Goal: Task Accomplishment & Management: Complete application form

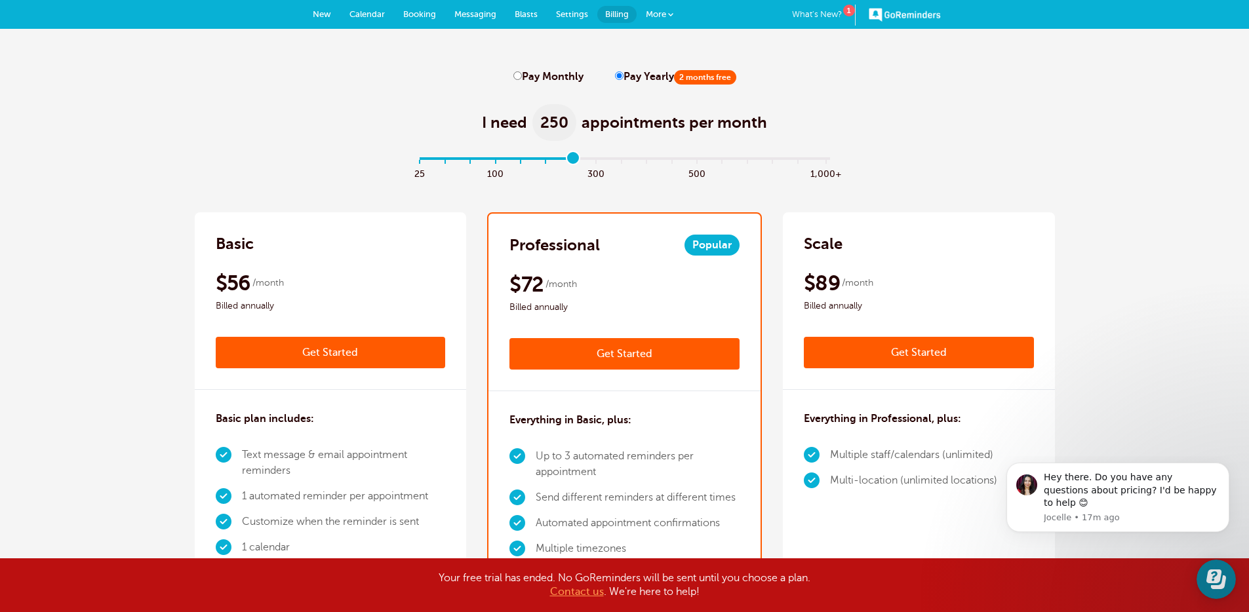
drag, startPoint x: 424, startPoint y: 161, endPoint x: 575, endPoint y: 176, distance: 151.6
click at [575, 163] on input "range" at bounding box center [624, 161] width 424 height 3
drag, startPoint x: 574, startPoint y: 161, endPoint x: 541, endPoint y: 164, distance: 32.3
type input "5"
click at [541, 163] on input "range" at bounding box center [624, 161] width 424 height 3
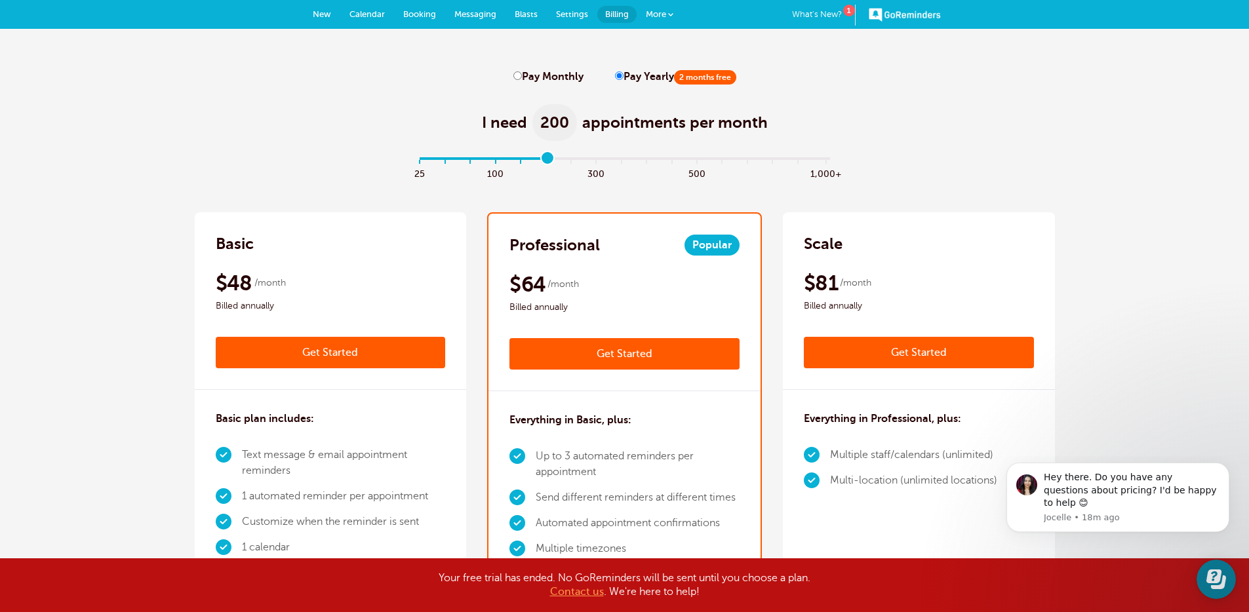
click at [571, 71] on label "Pay Monthly" at bounding box center [548, 77] width 70 height 12
click at [522, 71] on input "Pay Monthly" at bounding box center [517, 75] width 9 height 9
radio input "true"
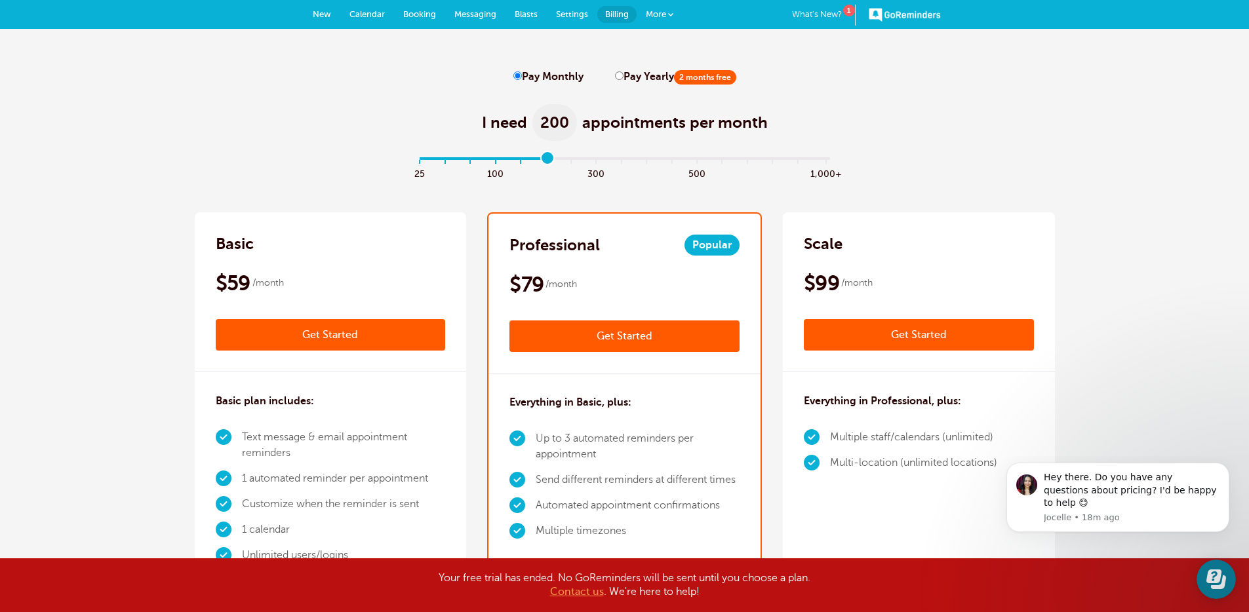
click at [626, 71] on label "Pay Yearly 2 months free" at bounding box center [675, 77] width 121 height 12
click at [623, 71] on input "Pay Yearly 2 months free" at bounding box center [619, 75] width 9 height 9
radio input "true"
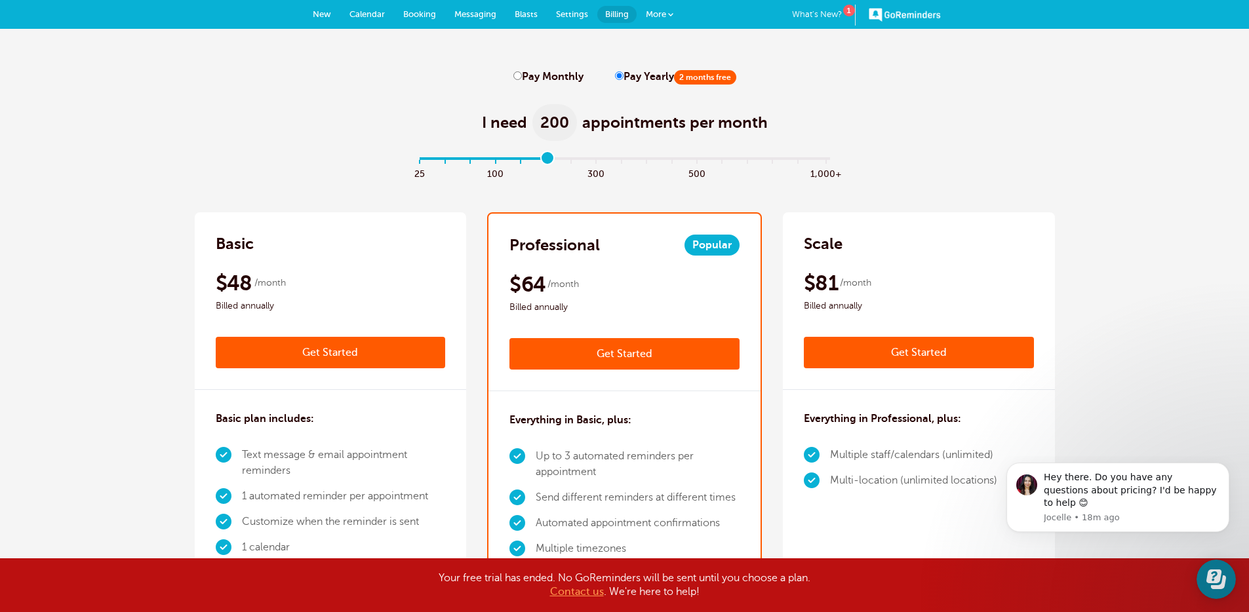
click at [549, 76] on label "Pay Monthly" at bounding box center [548, 77] width 70 height 12
click at [522, 76] on input "Pay Monthly" at bounding box center [517, 75] width 9 height 9
radio input "true"
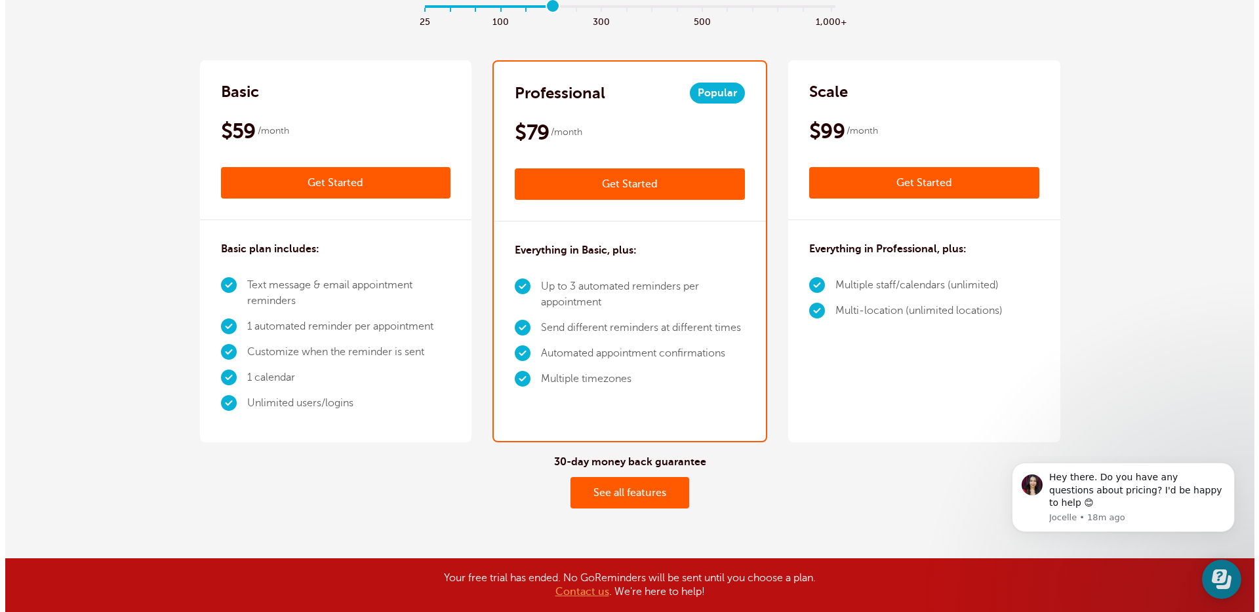
scroll to position [155, 0]
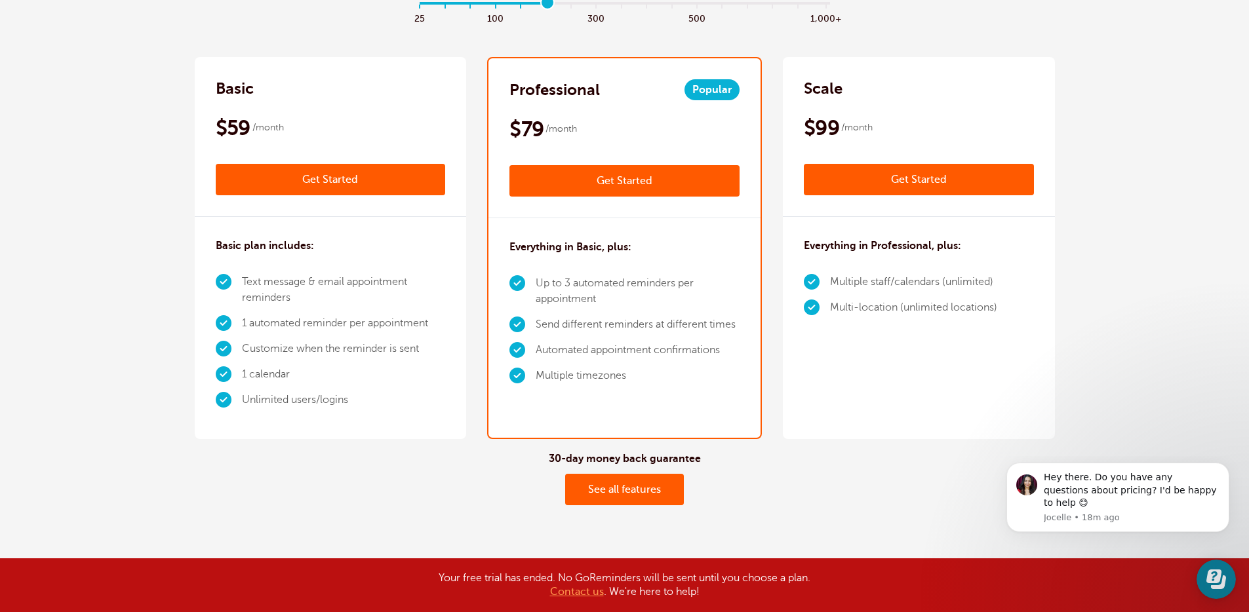
click at [636, 182] on link "Get Started" at bounding box center [624, 180] width 230 height 31
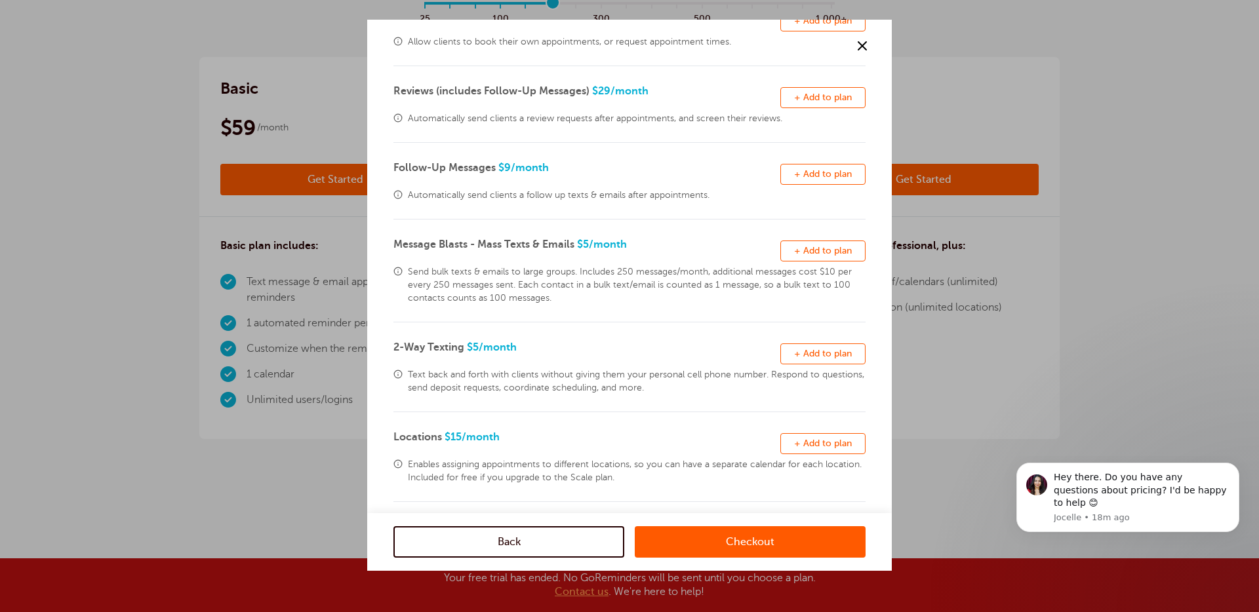
scroll to position [149, 0]
click at [545, 389] on span "Text back and forth with clients without giving them your personal cell phone n…" at bounding box center [637, 380] width 458 height 26
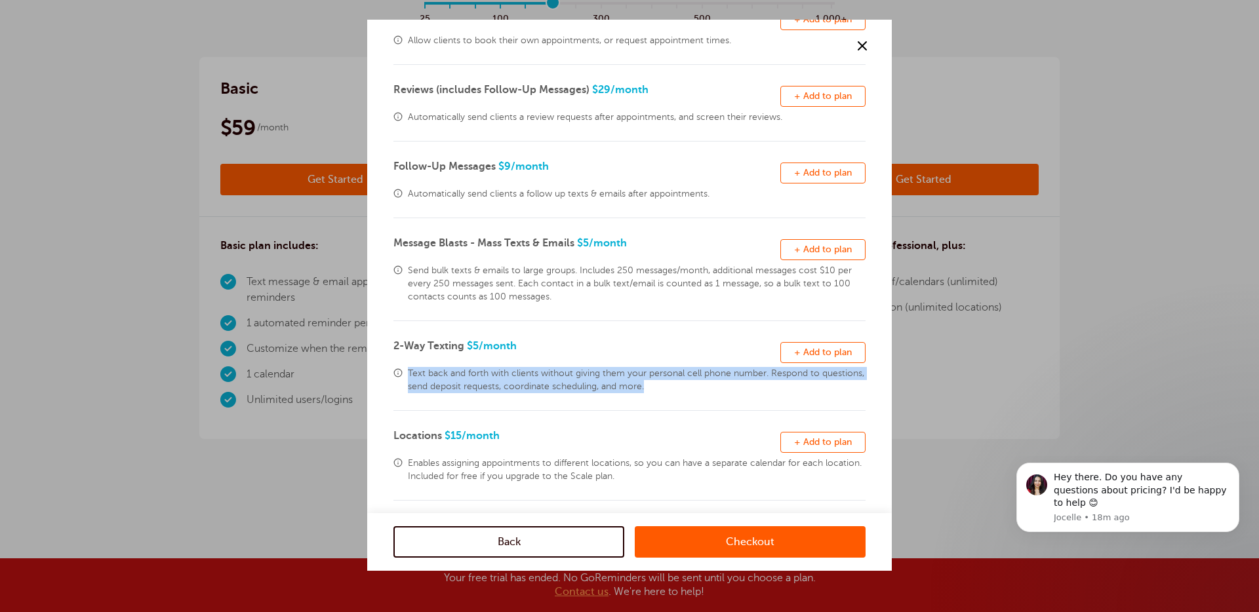
click at [545, 389] on span "Text back and forth with clients without giving them your personal cell phone n…" at bounding box center [637, 380] width 458 height 26
click at [724, 395] on div "2-Way Texting $5 /month Remove + Add to plan Text back and forth with clients w…" at bounding box center [629, 374] width 472 height 73
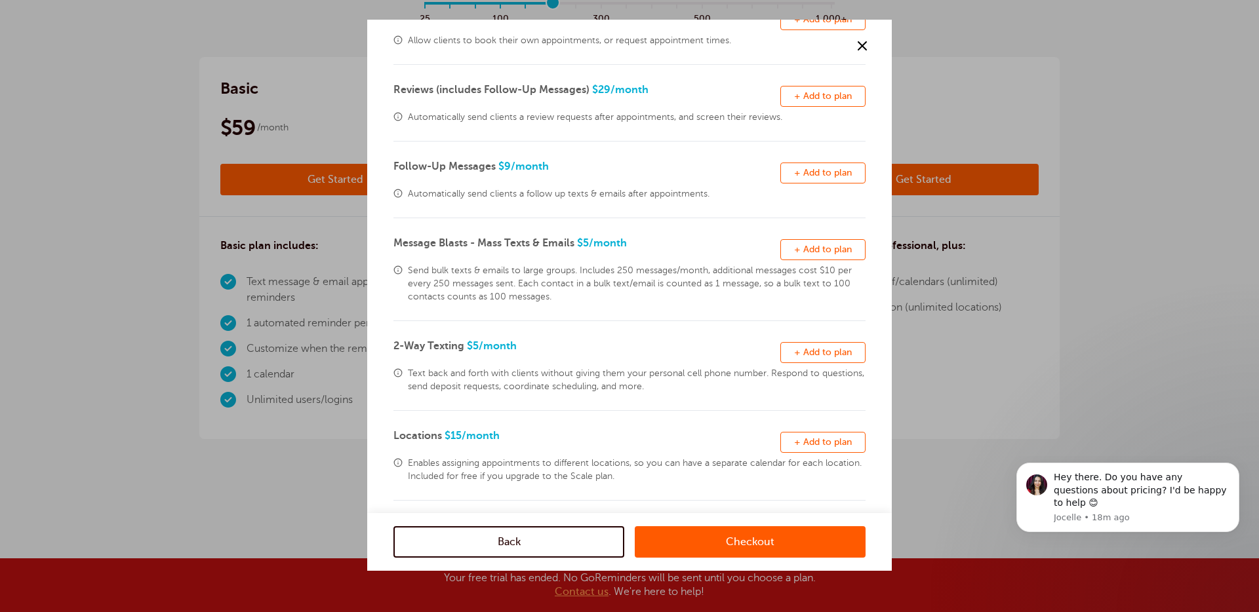
click at [605, 385] on span "Text back and forth with clients without giving them your personal cell phone n…" at bounding box center [637, 380] width 458 height 26
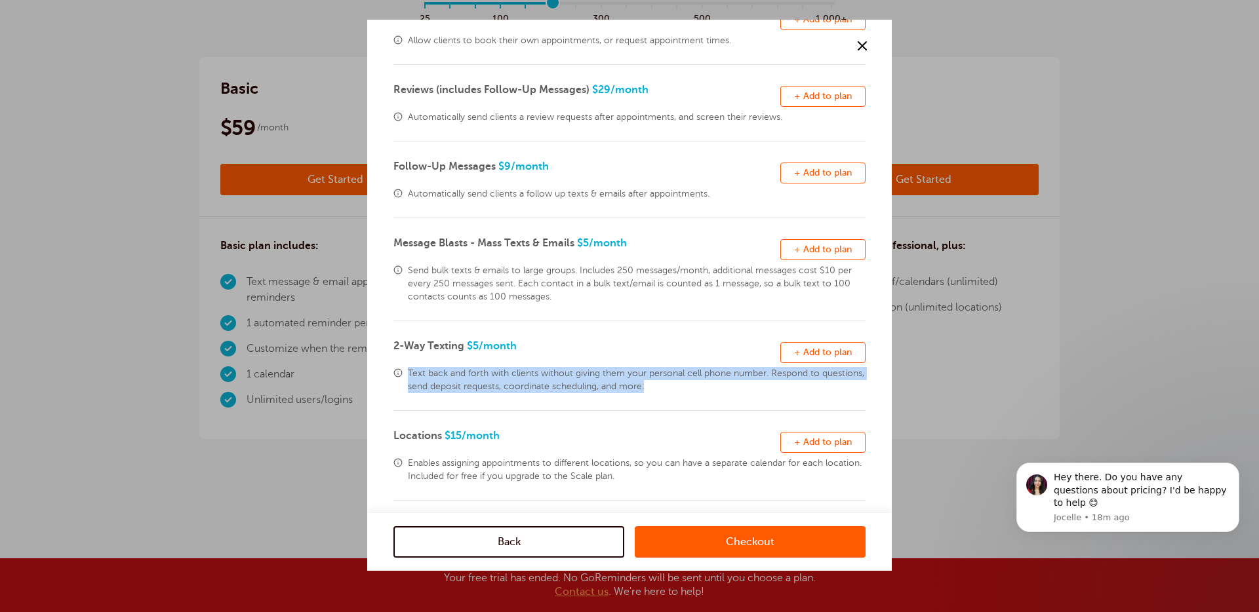
click at [605, 385] on span "Text back and forth with clients without giving them your personal cell phone n…" at bounding box center [637, 380] width 458 height 26
click at [717, 395] on div "2-Way Texting $5 /month Remove + Add to plan Text back and forth with clients w…" at bounding box center [629, 374] width 472 height 73
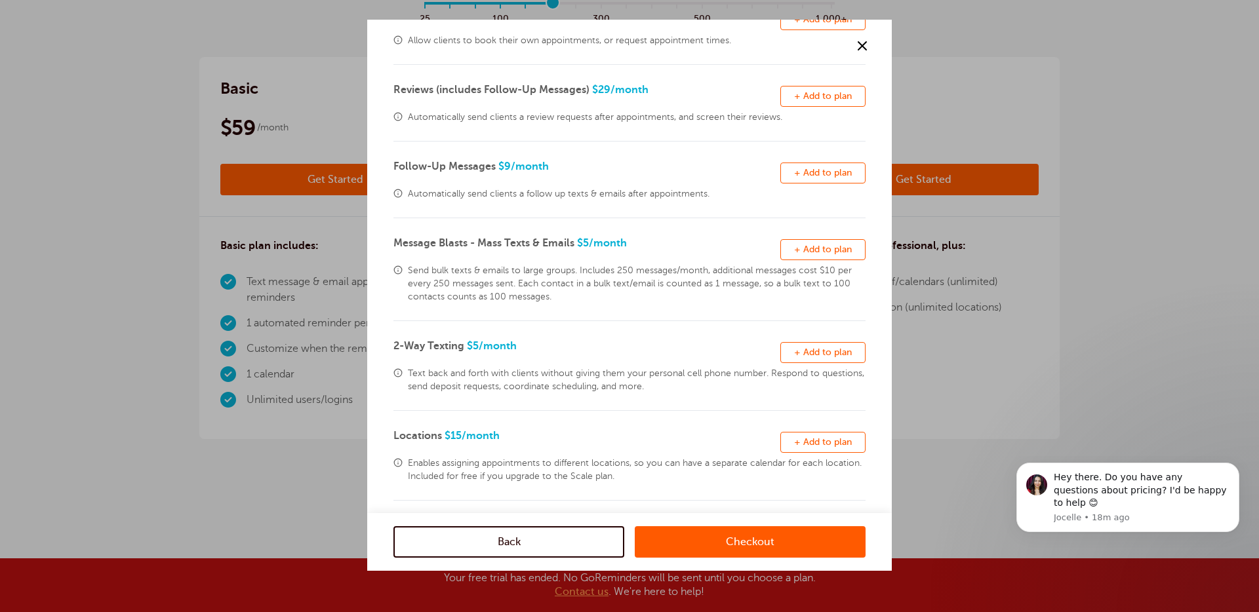
click at [800, 356] on span "+ Add to plan" at bounding box center [823, 352] width 58 height 10
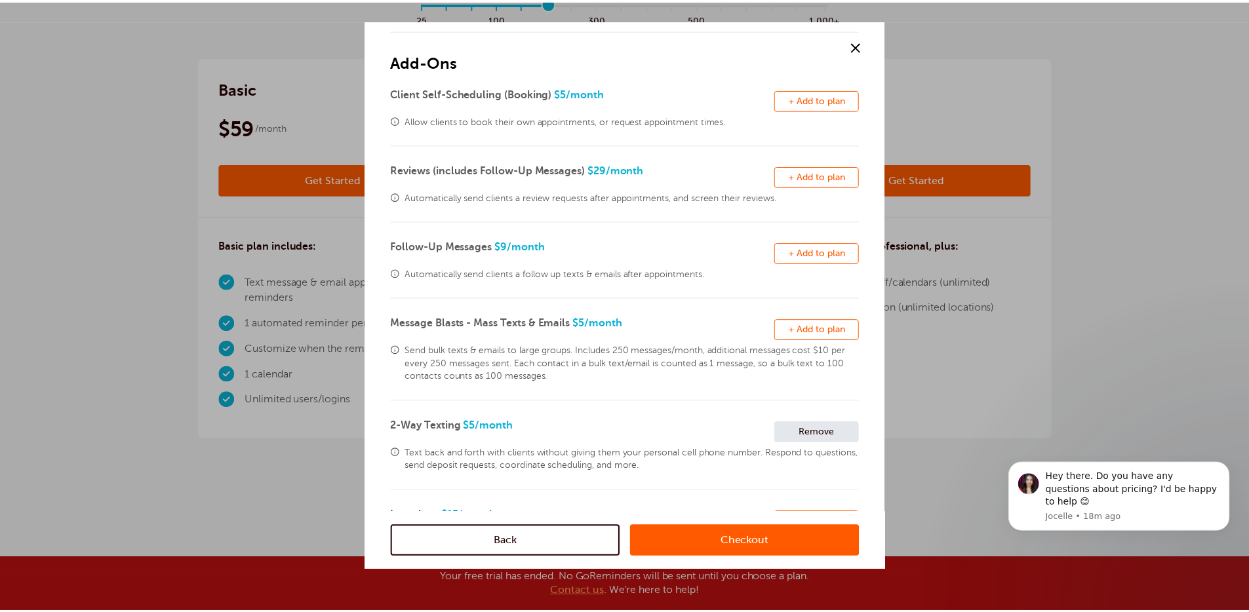
scroll to position [0, 0]
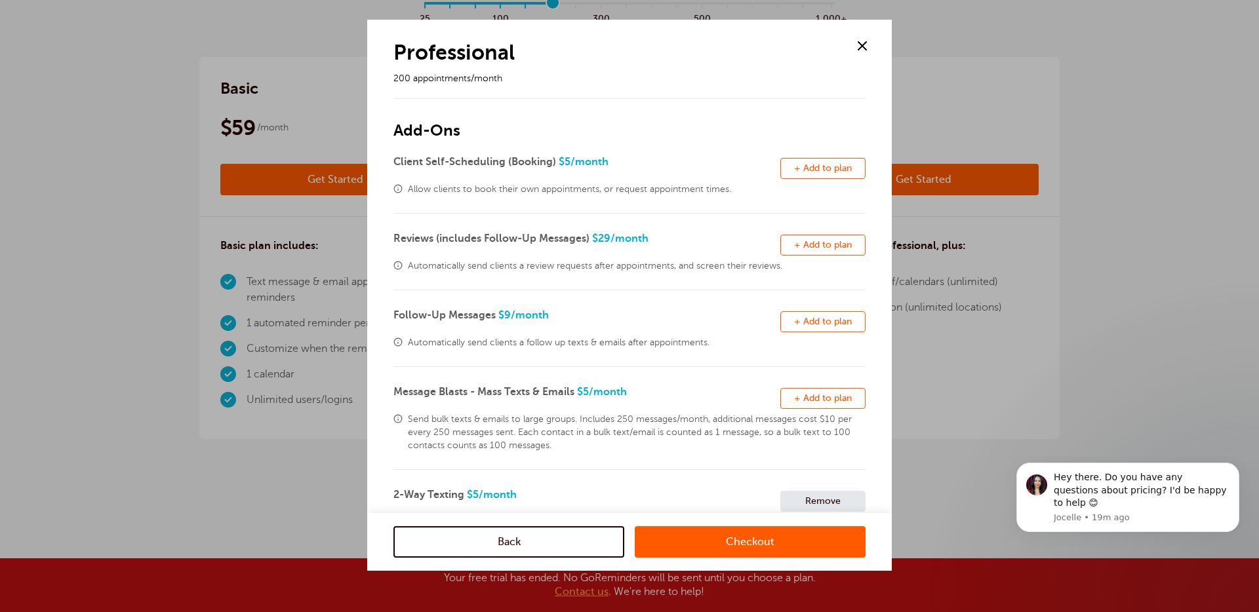
click at [499, 536] on link "Back" at bounding box center [508, 541] width 231 height 31
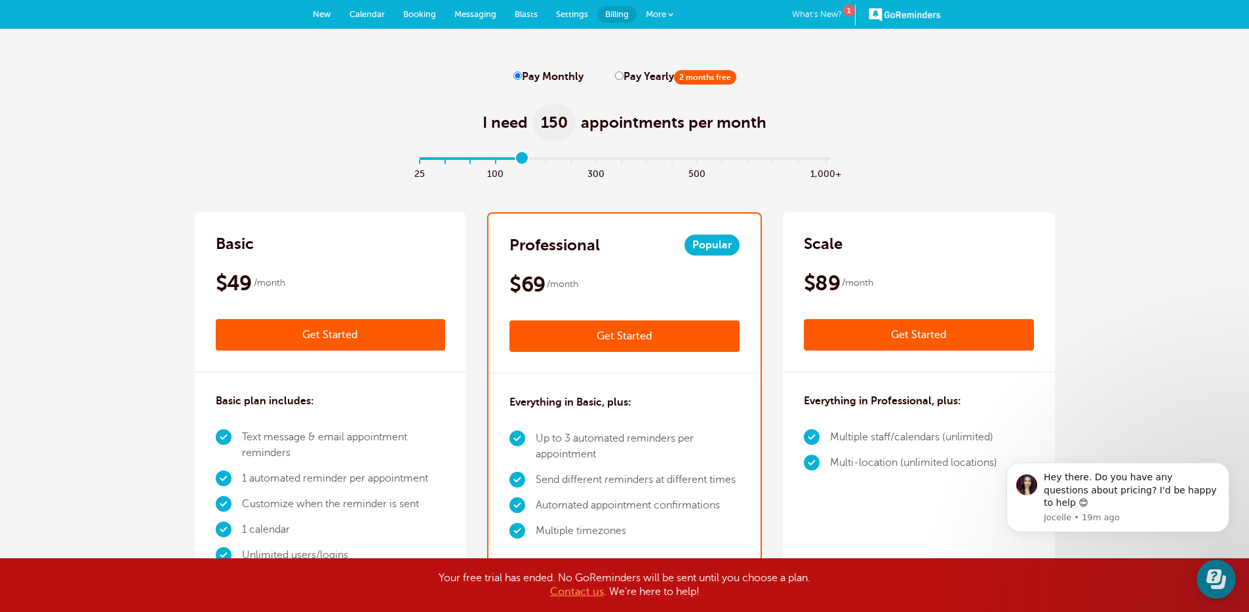
type input "5"
click at [545, 161] on input "range" at bounding box center [624, 161] width 424 height 3
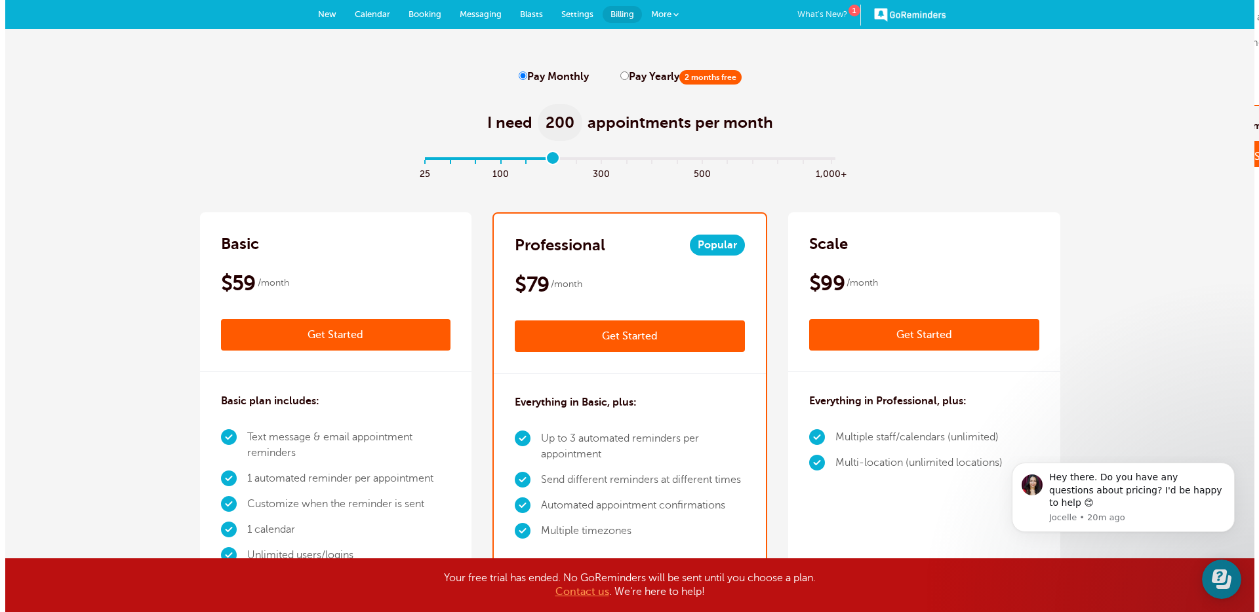
scroll to position [26, 0]
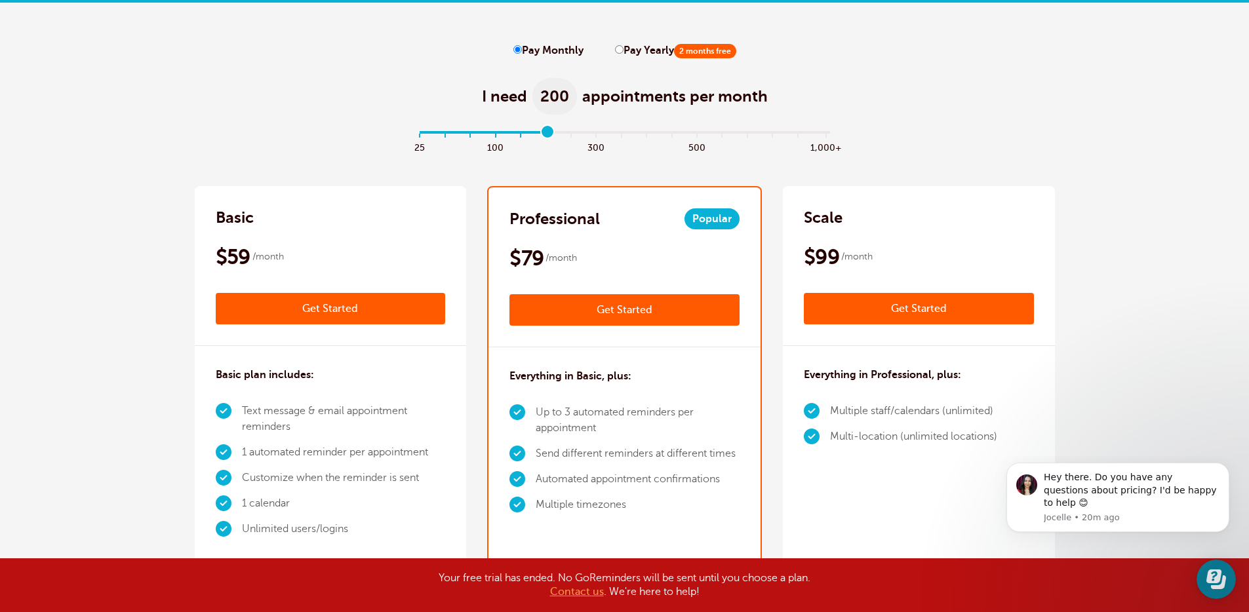
click at [648, 315] on link "Get Started" at bounding box center [624, 309] width 230 height 31
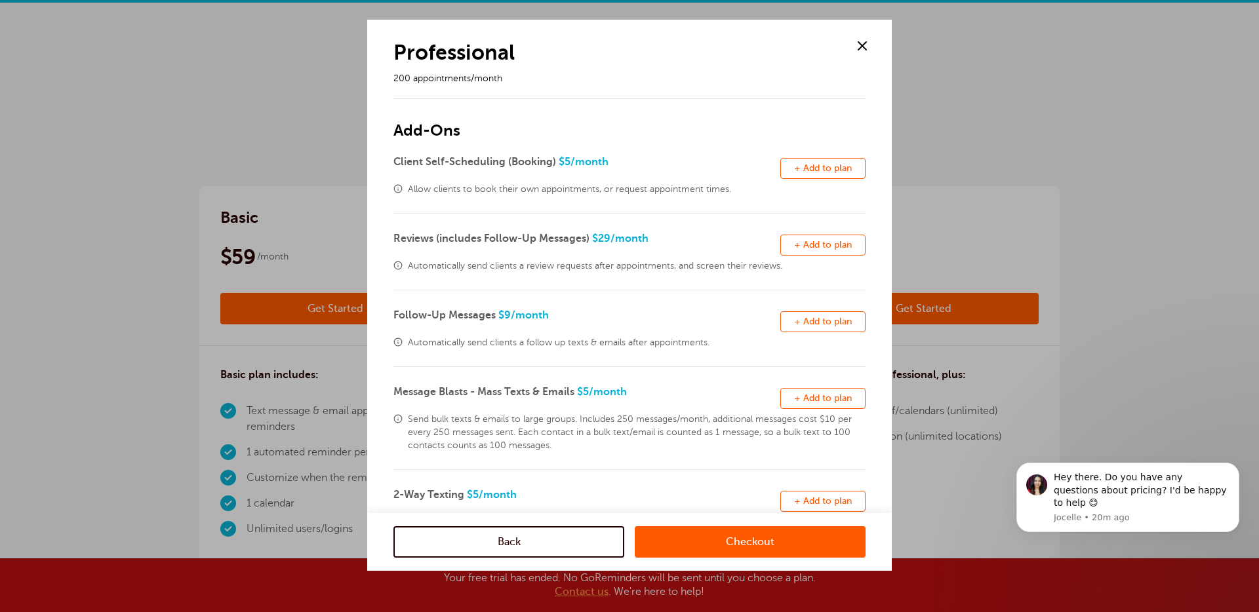
click at [469, 267] on span "Automatically send clients a review requests after appointments, and screen the…" at bounding box center [637, 266] width 458 height 13
click at [396, 339] on span at bounding box center [397, 342] width 9 height 9
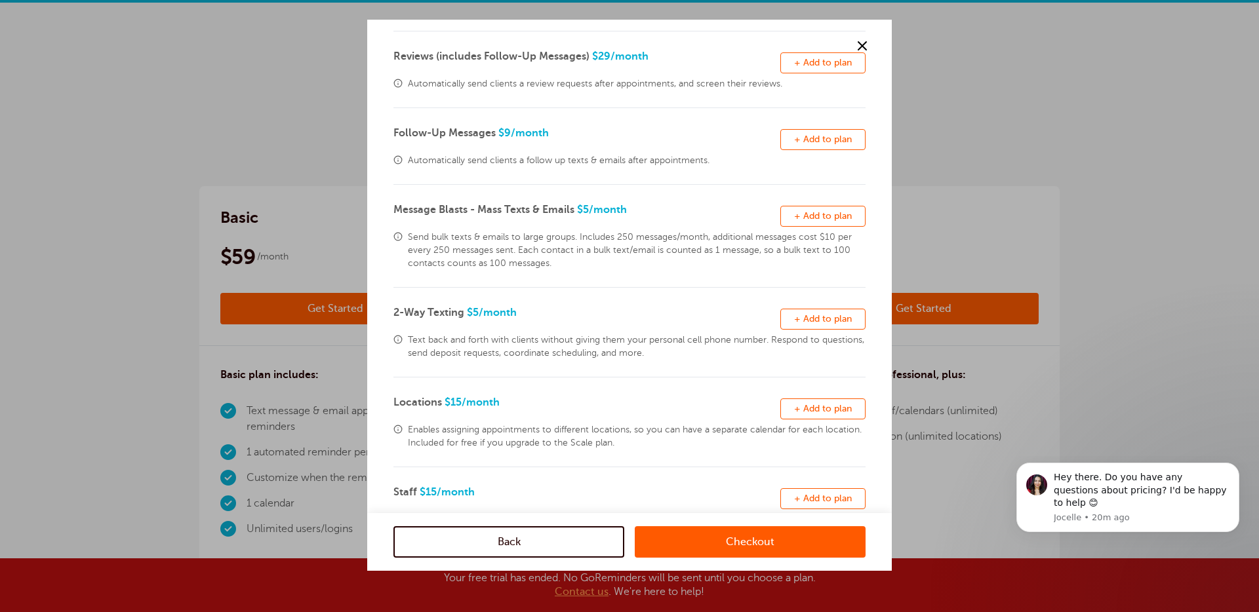
scroll to position [186, 0]
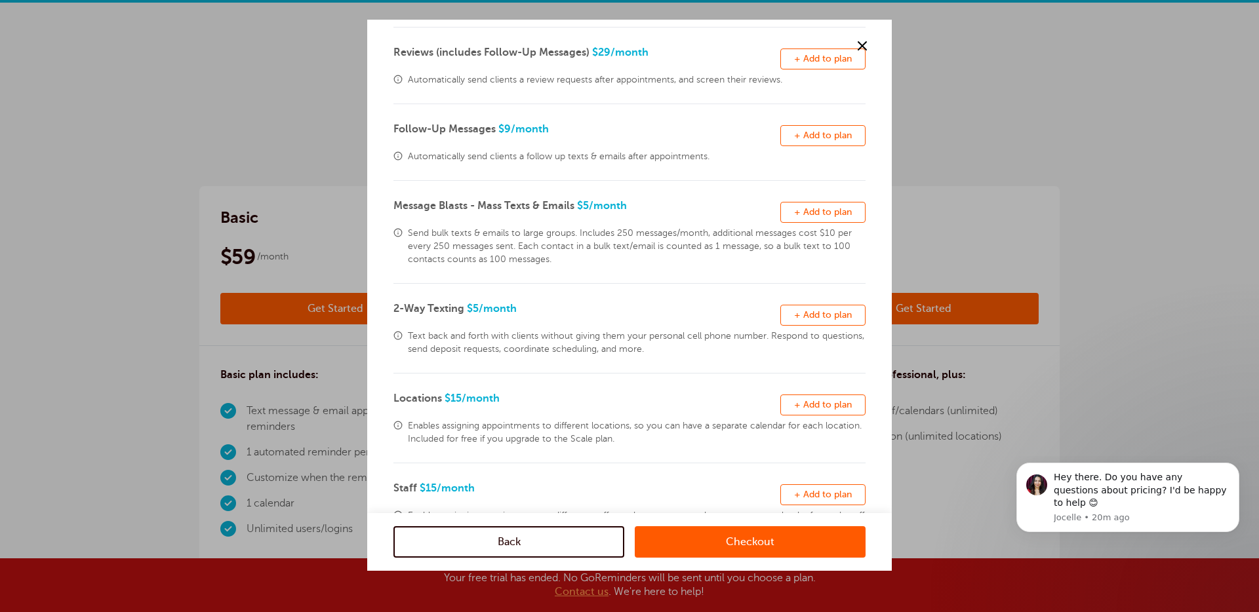
click at [547, 249] on span "Send bulk texts & emails to large groups. Includes 250 messages/month, addition…" at bounding box center [637, 246] width 458 height 39
click at [608, 244] on span "Send bulk texts & emails to large groups. Includes 250 messages/month, addition…" at bounding box center [637, 246] width 458 height 39
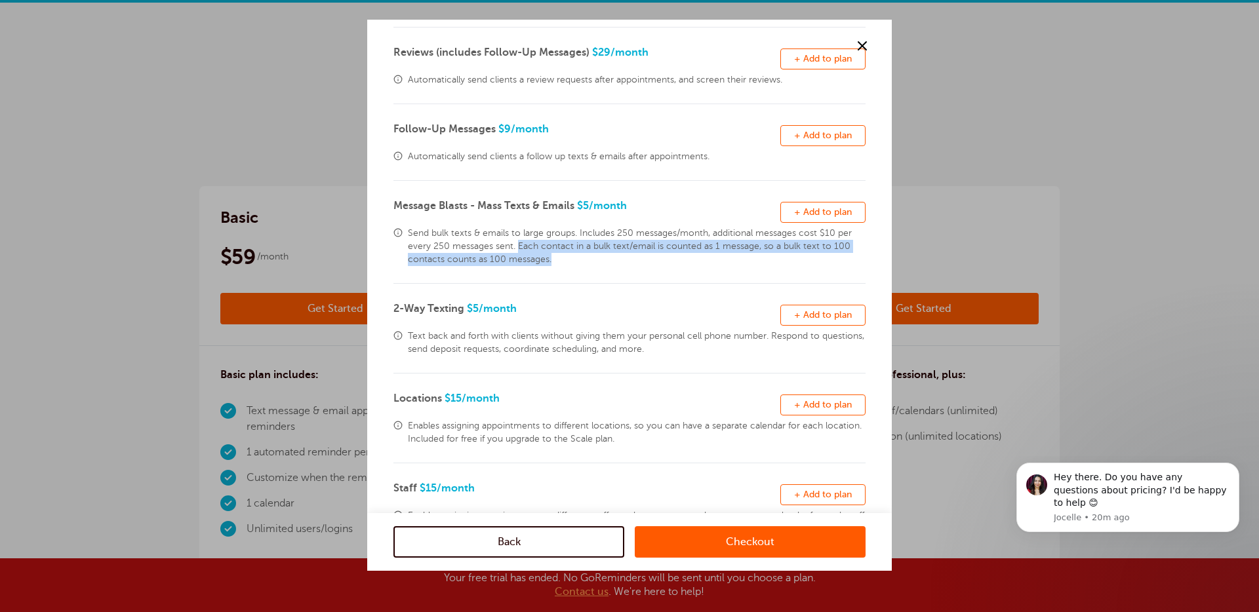
drag, startPoint x: 519, startPoint y: 246, endPoint x: 551, endPoint y: 256, distance: 33.0
click at [551, 256] on span "Send bulk texts & emails to large groups. Includes 250 messages/month, addition…" at bounding box center [637, 246] width 458 height 39
click at [641, 261] on span "Send bulk texts & emails to large groups. Includes 250 messages/month, addition…" at bounding box center [637, 246] width 458 height 39
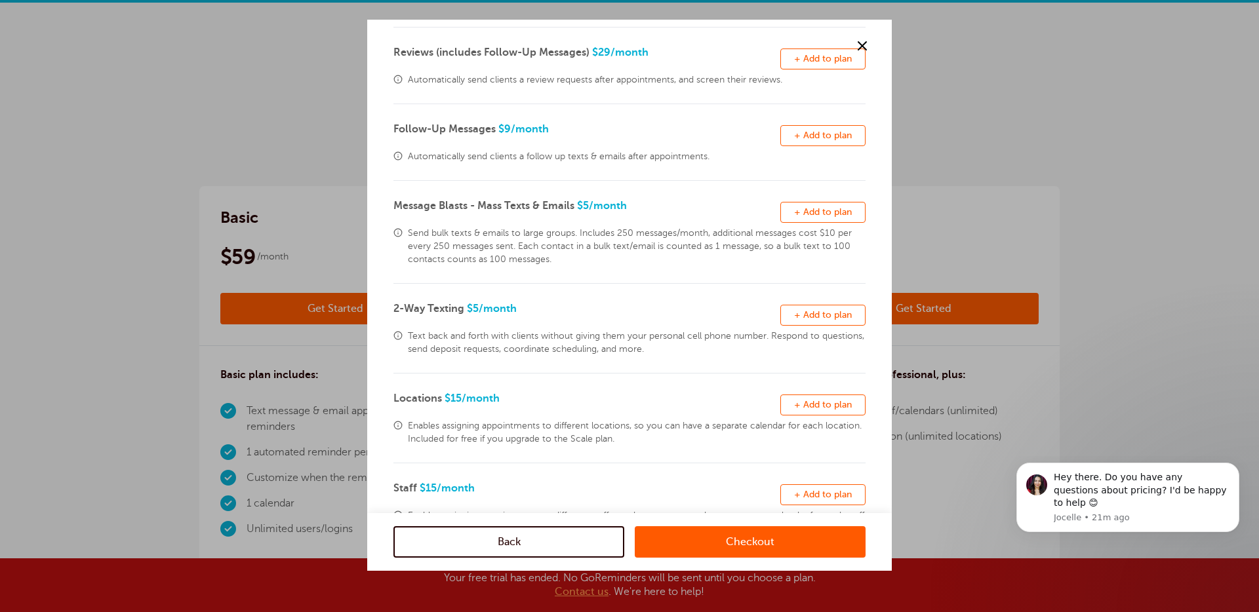
click at [486, 262] on span "Send bulk texts & emails to large groups. Includes 250 messages/month, addition…" at bounding box center [637, 246] width 458 height 39
click at [406, 331] on div "Text back and forth with clients without giving them your personal cell phone n…" at bounding box center [629, 343] width 472 height 26
click at [813, 316] on span "+ Add to plan" at bounding box center [823, 315] width 58 height 10
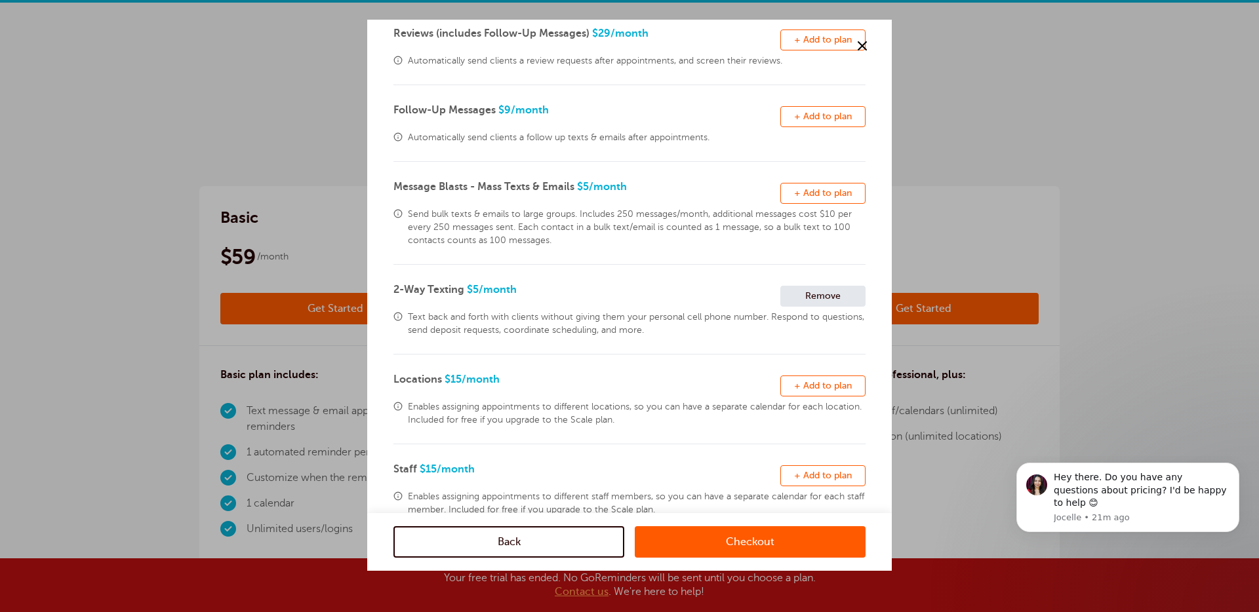
scroll to position [243, 0]
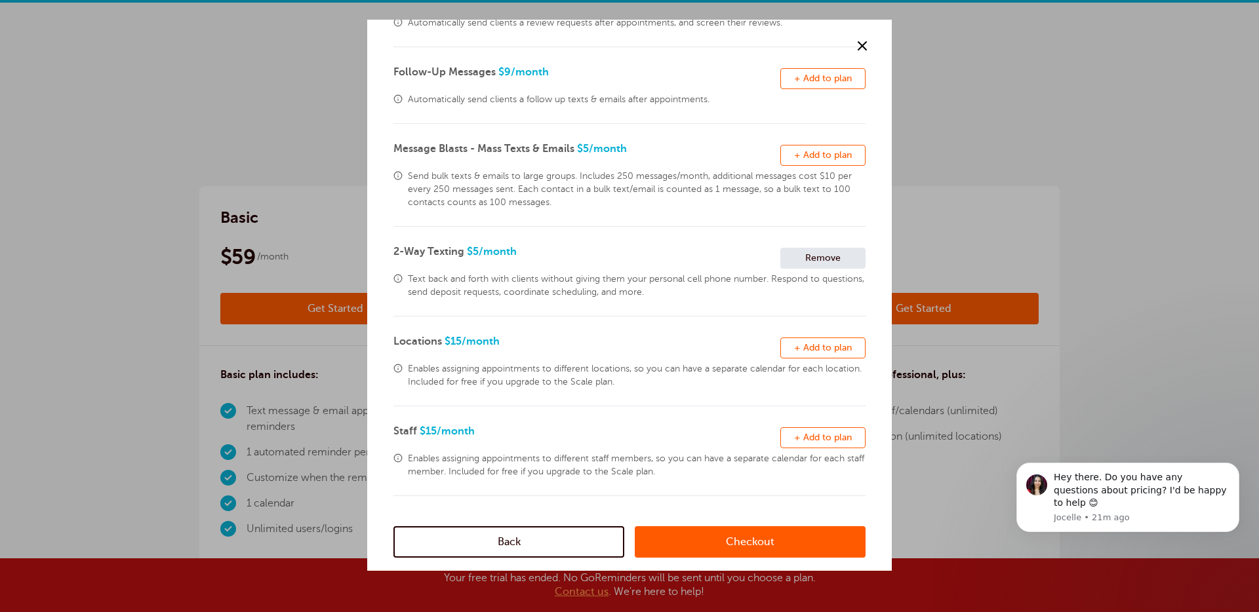
click at [755, 534] on link "Checkout" at bounding box center [750, 541] width 231 height 31
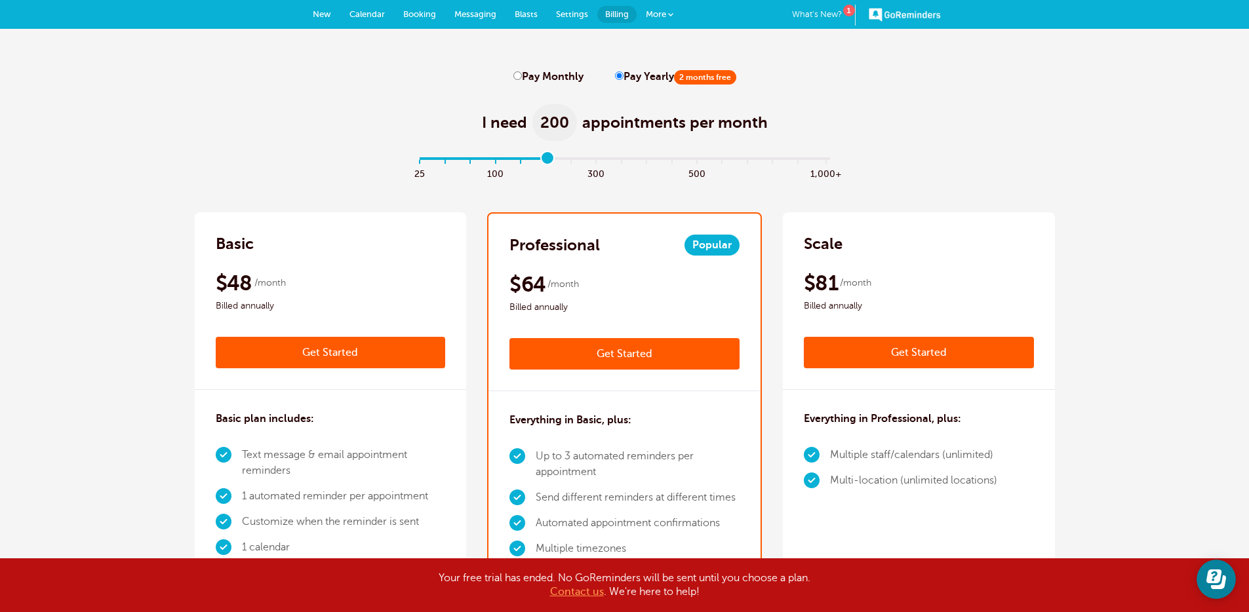
drag, startPoint x: 421, startPoint y: 157, endPoint x: 538, endPoint y: 160, distance: 117.4
type input "5"
click at [538, 160] on input "range" at bounding box center [624, 161] width 424 height 3
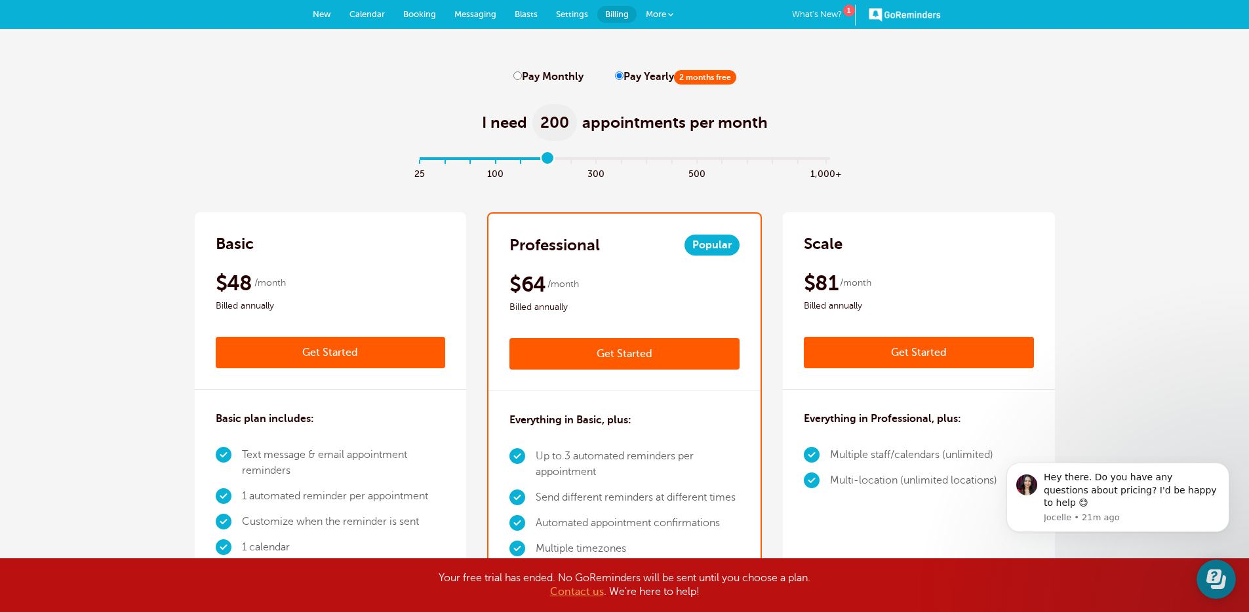
click at [617, 360] on link "Get Started" at bounding box center [624, 353] width 230 height 31
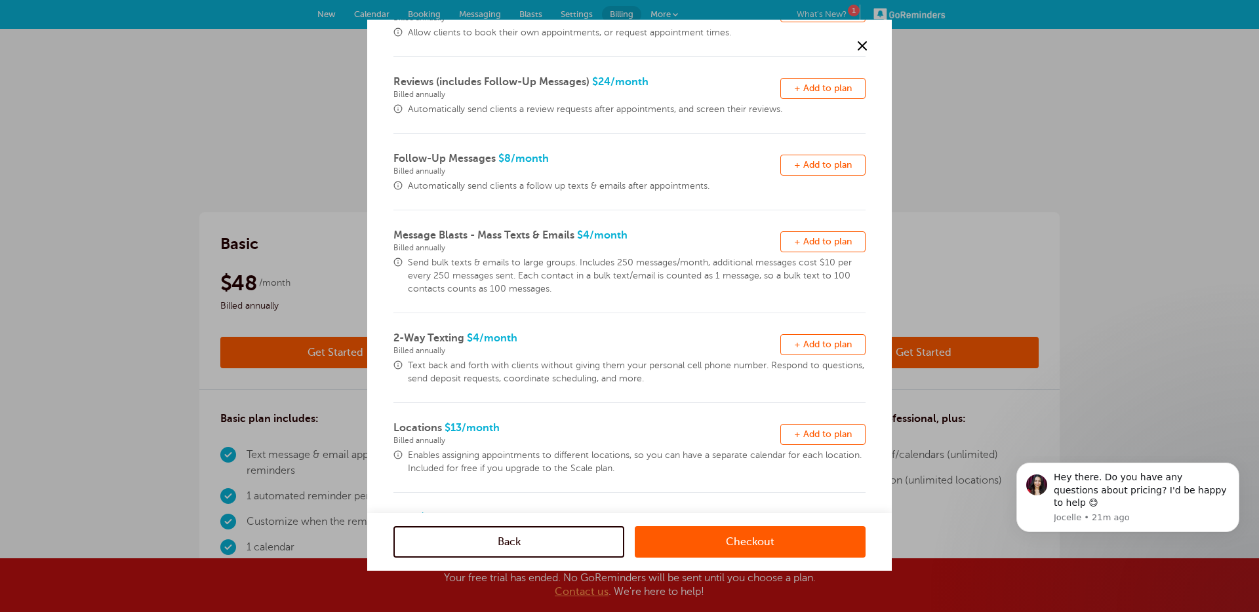
scroll to position [243, 0]
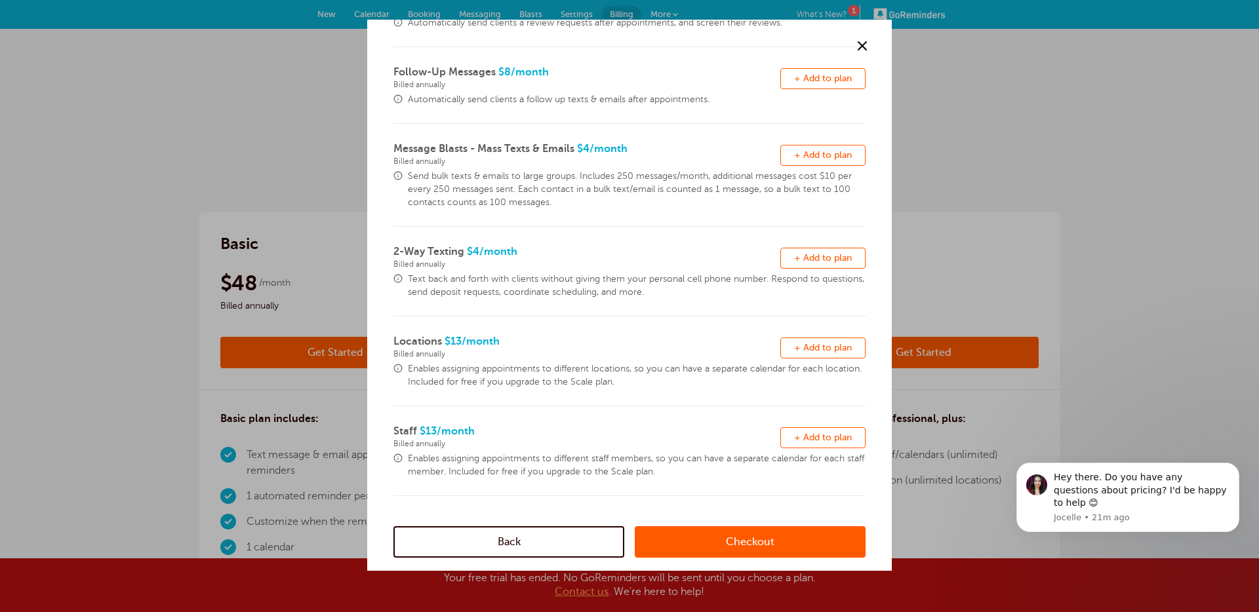
click at [794, 258] on span "+ Add to plan" at bounding box center [823, 258] width 58 height 10
click at [747, 539] on link "Checkout" at bounding box center [750, 541] width 231 height 31
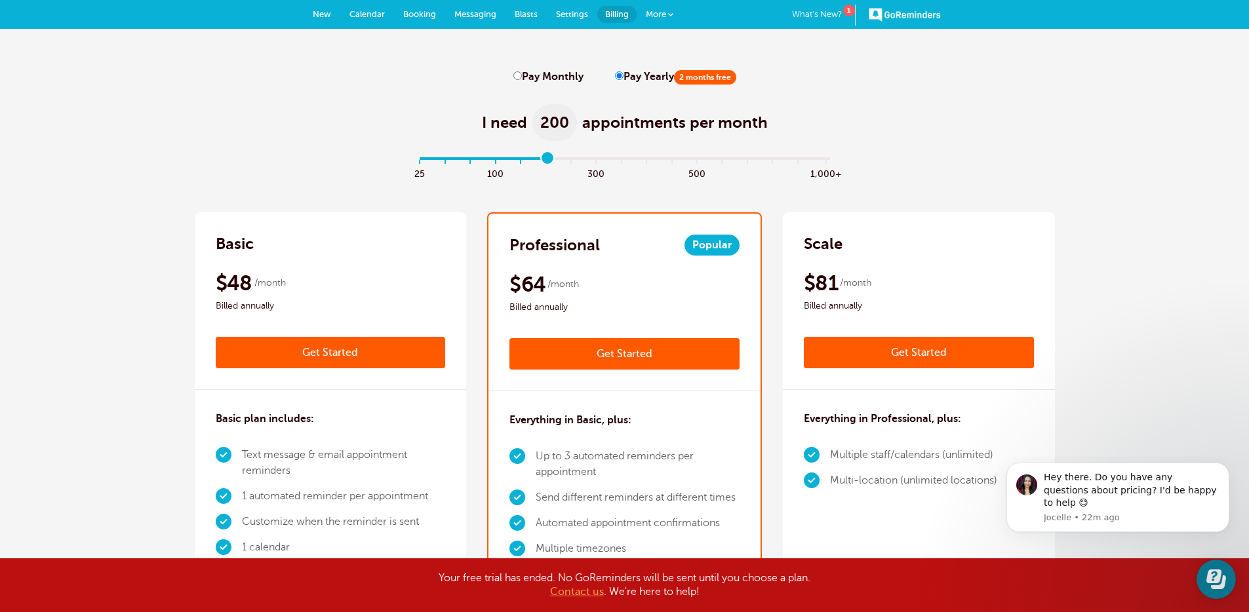
drag, startPoint x: 423, startPoint y: 160, endPoint x: 550, endPoint y: 163, distance: 126.6
type input "5"
click at [550, 163] on input "range" at bounding box center [624, 161] width 424 height 3
click at [537, 77] on label "Pay Monthly" at bounding box center [548, 77] width 70 height 12
click at [522, 77] on input "Pay Monthly" at bounding box center [517, 75] width 9 height 9
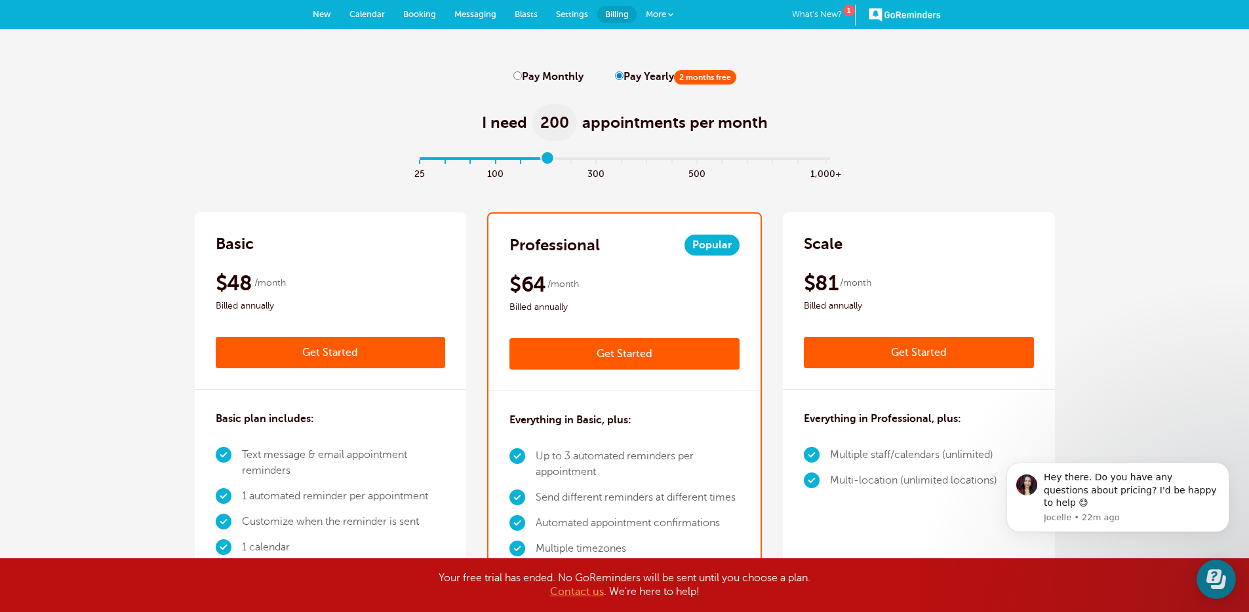
radio input "true"
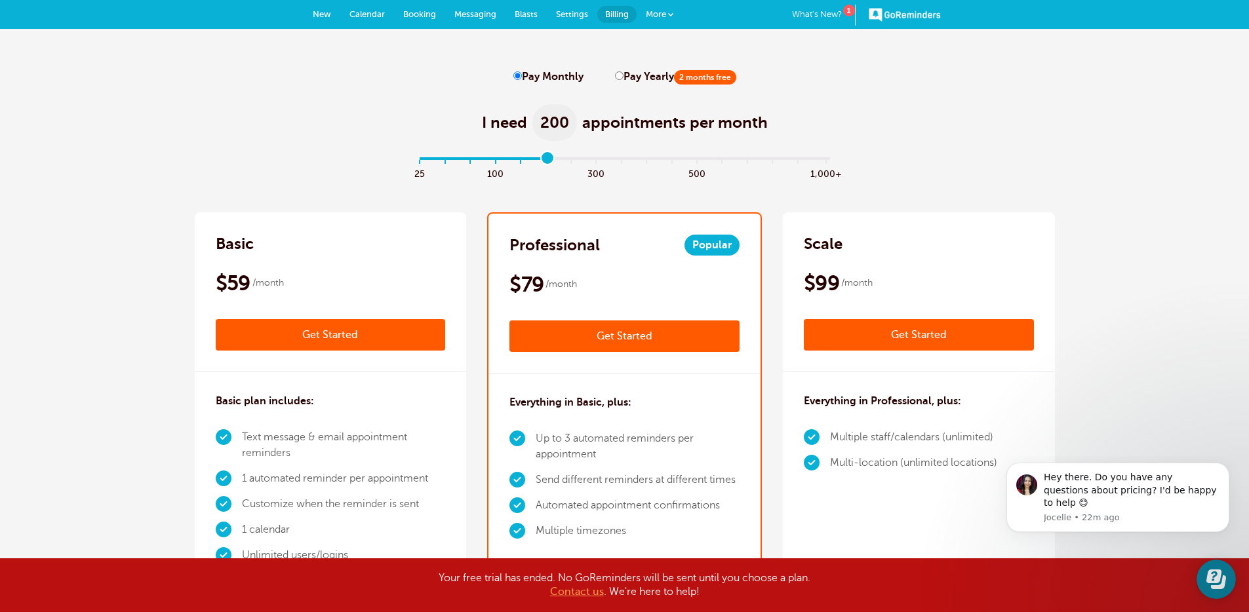
click at [631, 340] on link "Get Started" at bounding box center [624, 336] width 230 height 31
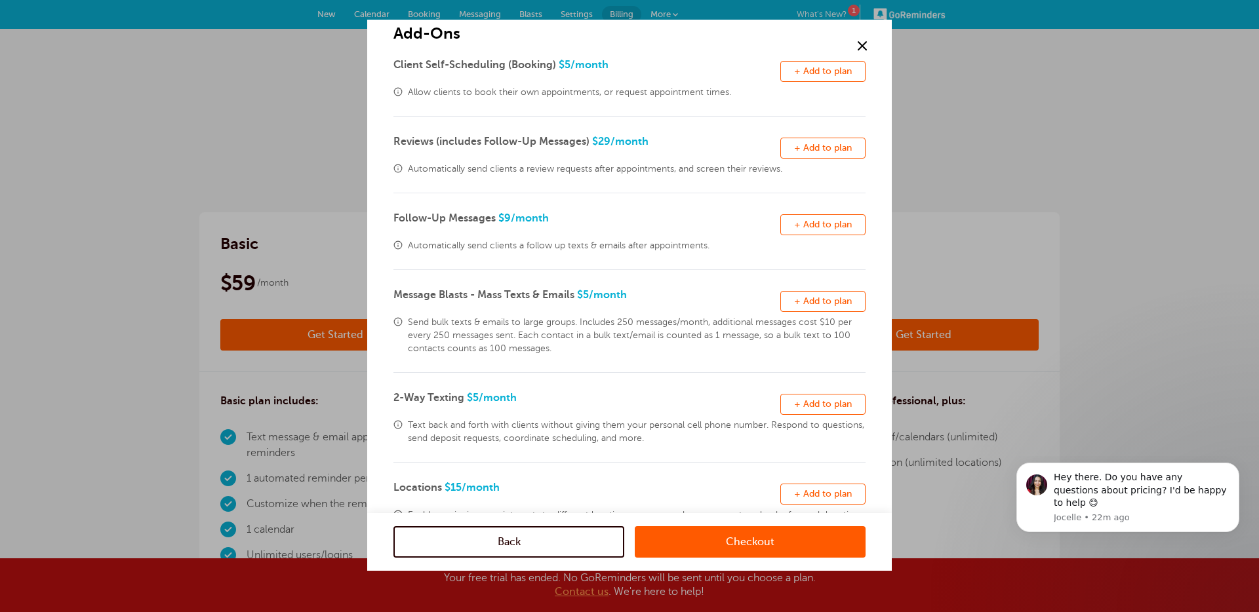
scroll to position [112, 0]
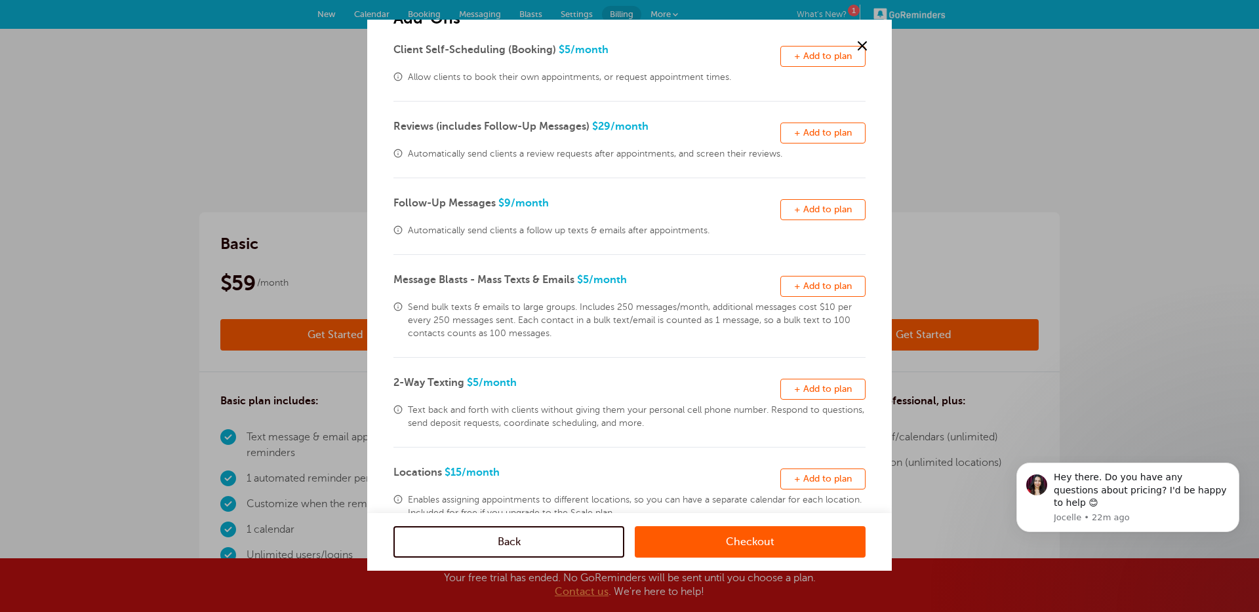
click at [782, 389] on button "Remove + Add to plan" at bounding box center [822, 389] width 85 height 21
click at [701, 536] on link "Checkout" at bounding box center [750, 541] width 231 height 31
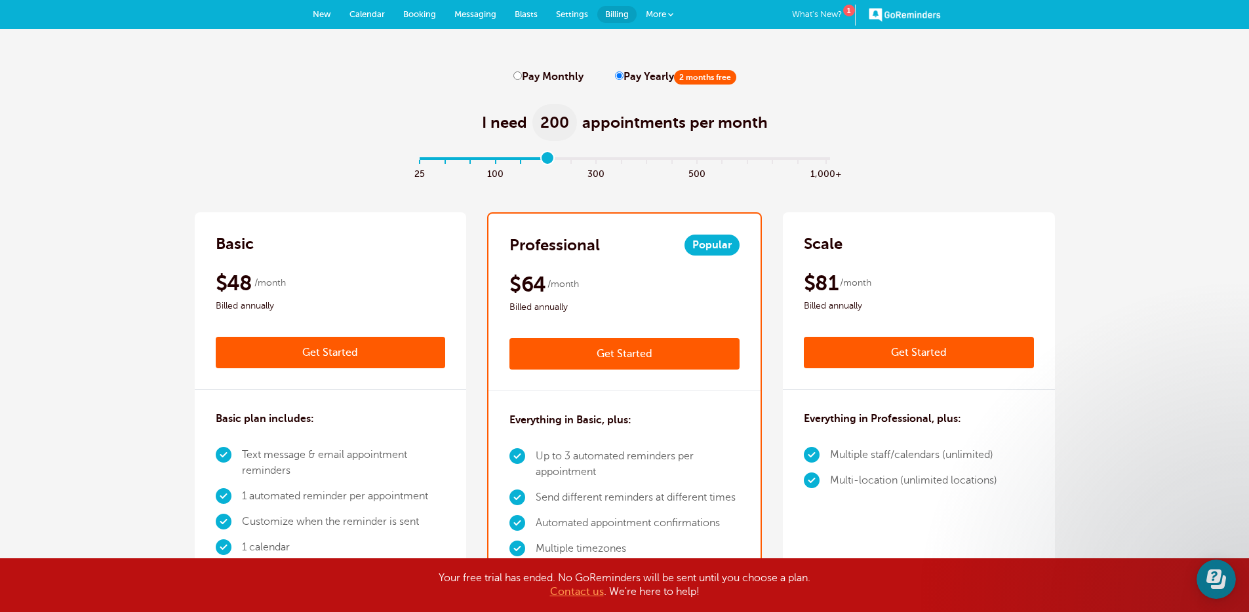
drag, startPoint x: 417, startPoint y: 161, endPoint x: 557, endPoint y: 163, distance: 139.6
type input "5"
click at [557, 163] on input "range" at bounding box center [624, 161] width 424 height 3
click at [533, 78] on label "Pay Monthly" at bounding box center [548, 77] width 70 height 12
click at [522, 78] on input "Pay Monthly" at bounding box center [517, 75] width 9 height 9
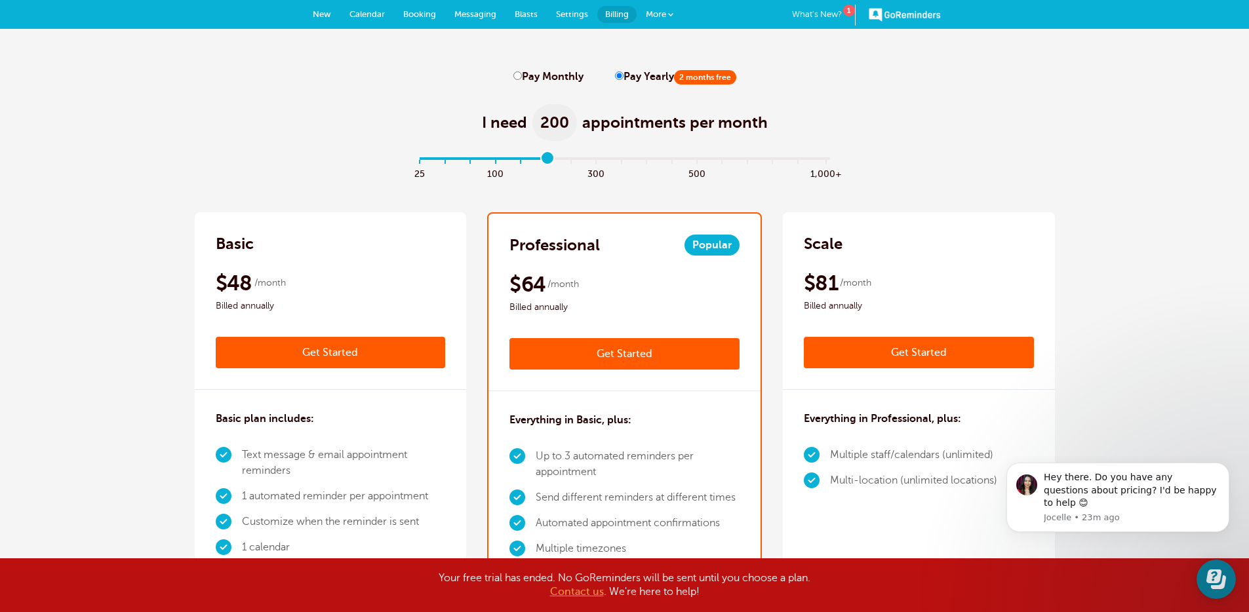
radio input "true"
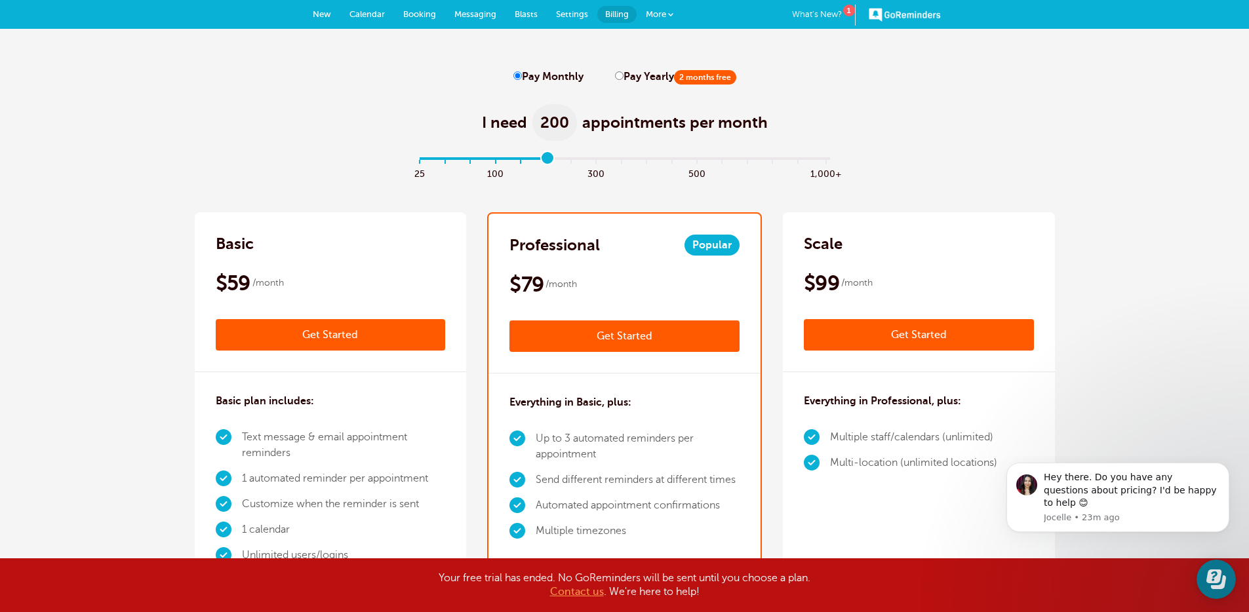
click at [643, 341] on link "Get Started" at bounding box center [624, 336] width 230 height 31
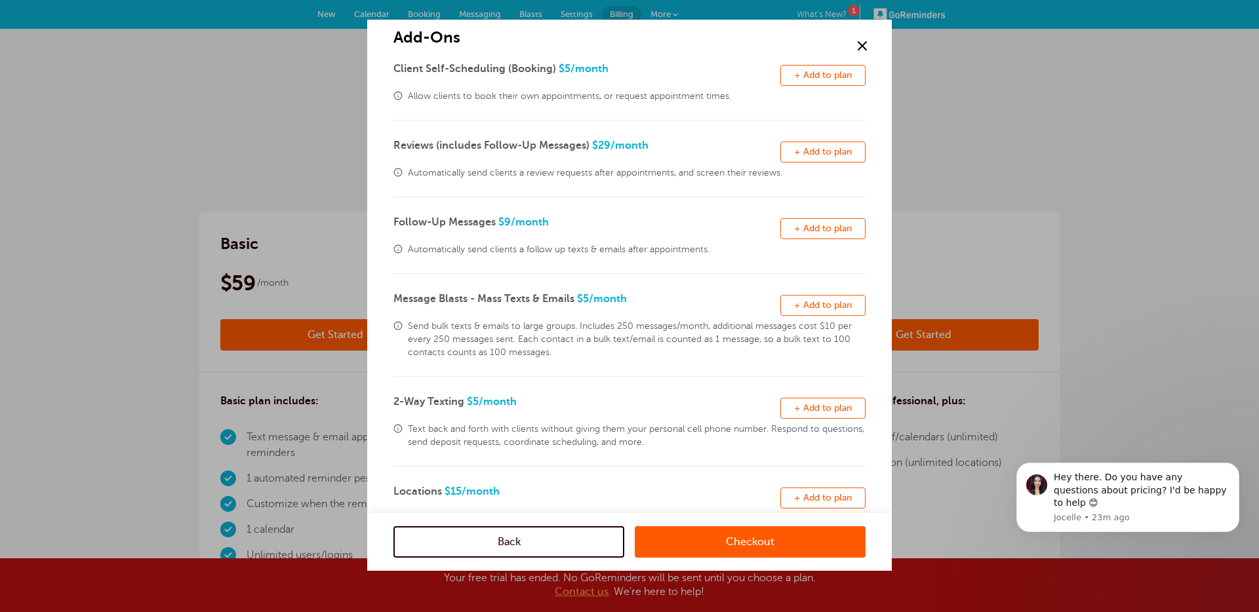
scroll to position [125, 0]
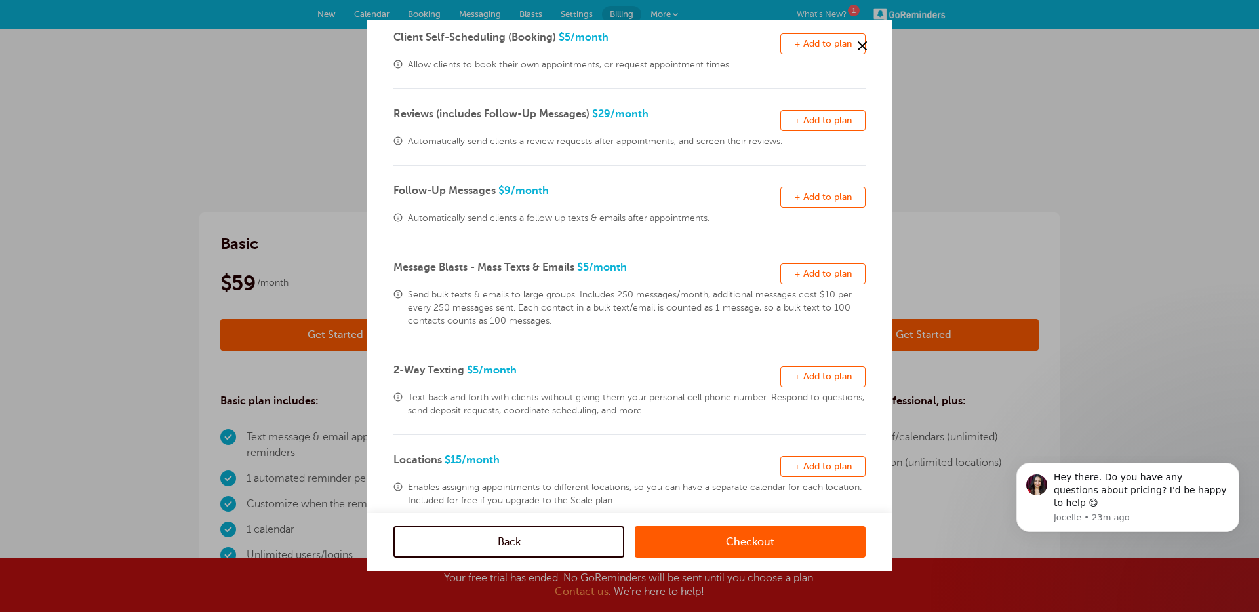
click at [825, 377] on span "+ Add to plan" at bounding box center [823, 377] width 58 height 10
click at [760, 541] on link "Checkout" at bounding box center [750, 541] width 231 height 31
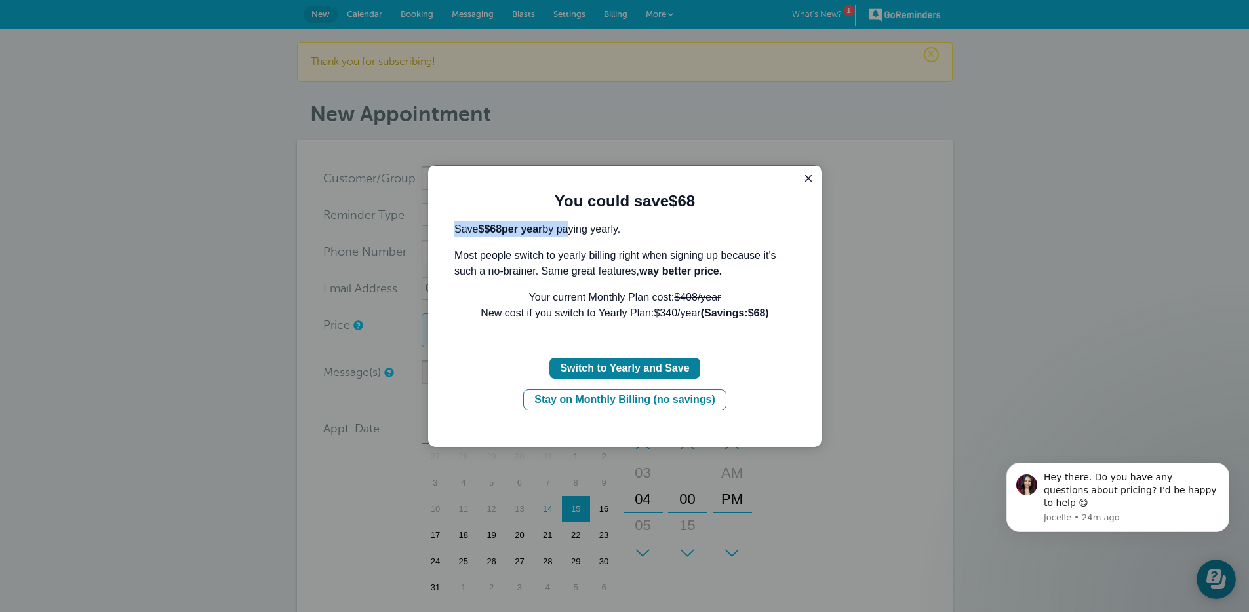
drag, startPoint x: 454, startPoint y: 221, endPoint x: 574, endPoint y: 232, distance: 119.8
click at [574, 232] on p "Save $ $68 per year by paying yearly." at bounding box center [624, 230] width 341 height 16
click at [673, 295] on p "Your current Monthly Plan cost: $408 /year New cost if you switch to Yearly Pla…" at bounding box center [624, 305] width 341 height 31
drag, startPoint x: 688, startPoint y: 279, endPoint x: 572, endPoint y: 268, distance: 117.1
click at [659, 279] on p "Most people switch to yearly billing right when signing up because it's such a …" at bounding box center [624, 263] width 341 height 31
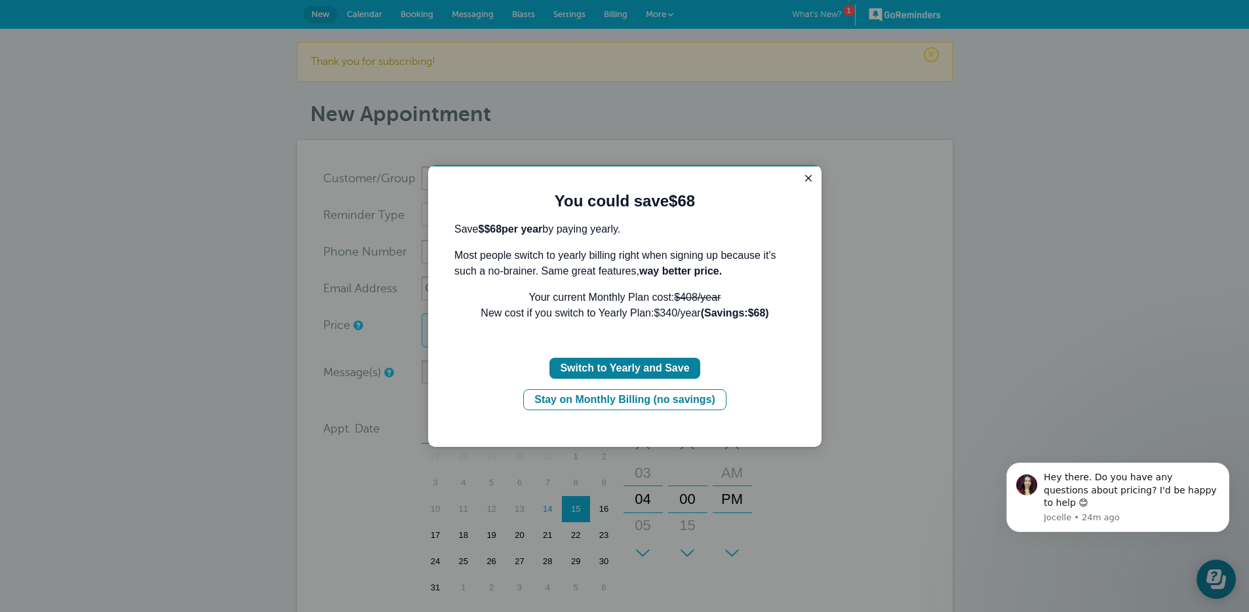
click at [749, 354] on div "You could save $68 Save $ $68 per year by paying yearly. Most people switch to …" at bounding box center [624, 300] width 341 height 219
click at [671, 399] on div "Stay on Monthly Billing (no savings)" at bounding box center [624, 400] width 181 height 16
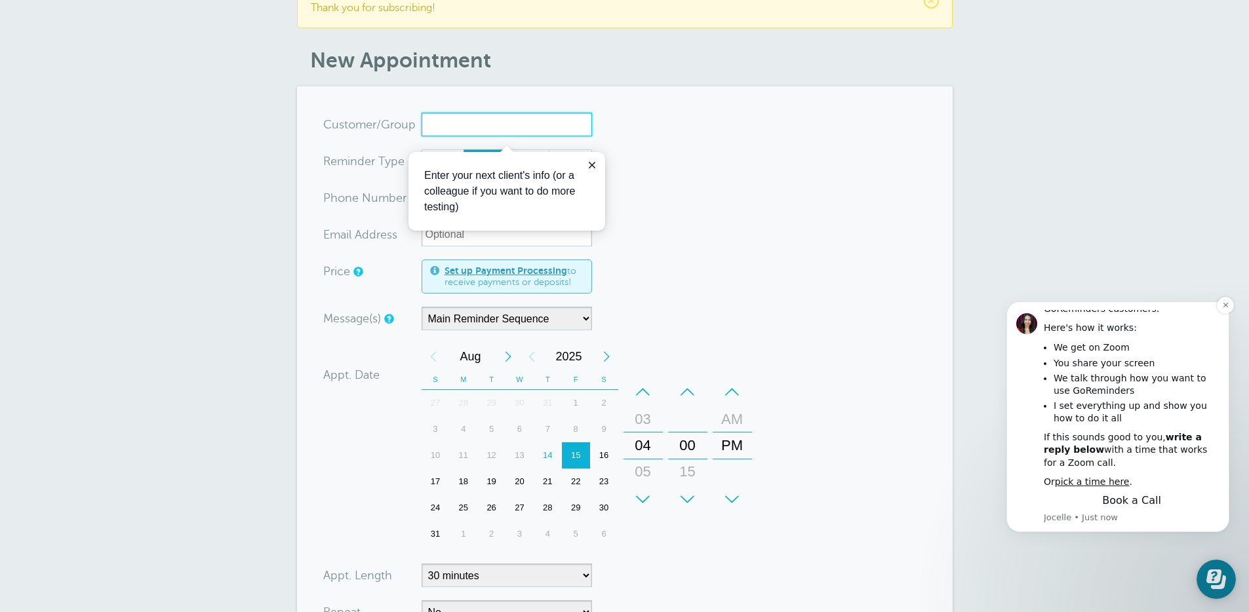
scroll to position [56, 0]
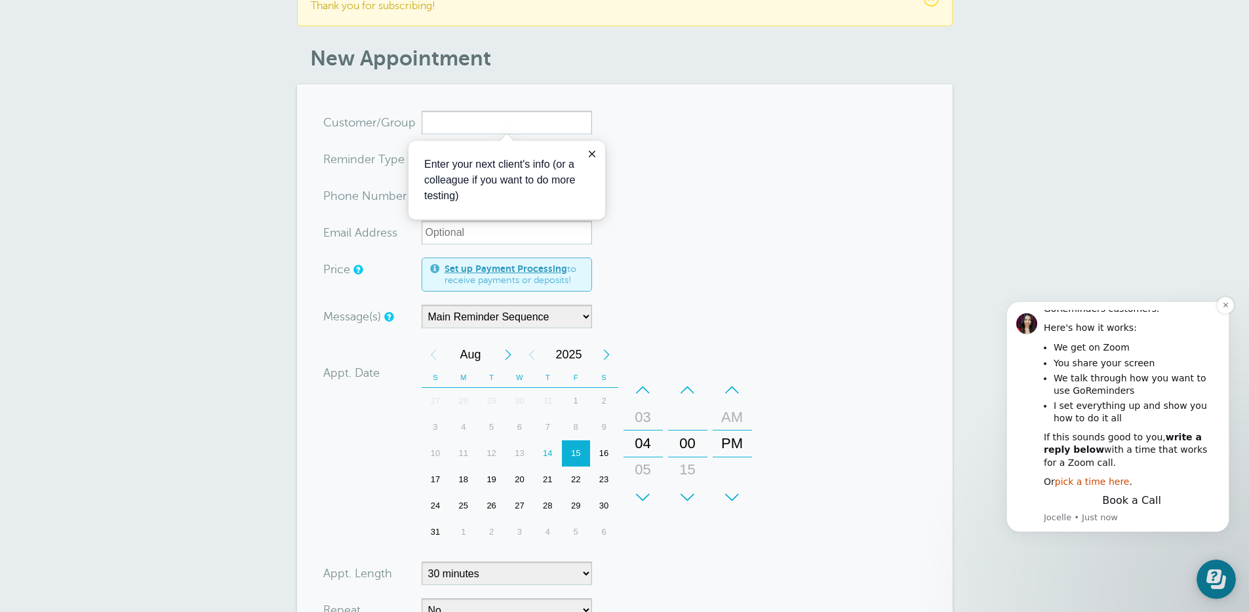
click at [1109, 479] on link "pick a time here" at bounding box center [1092, 482] width 75 height 10
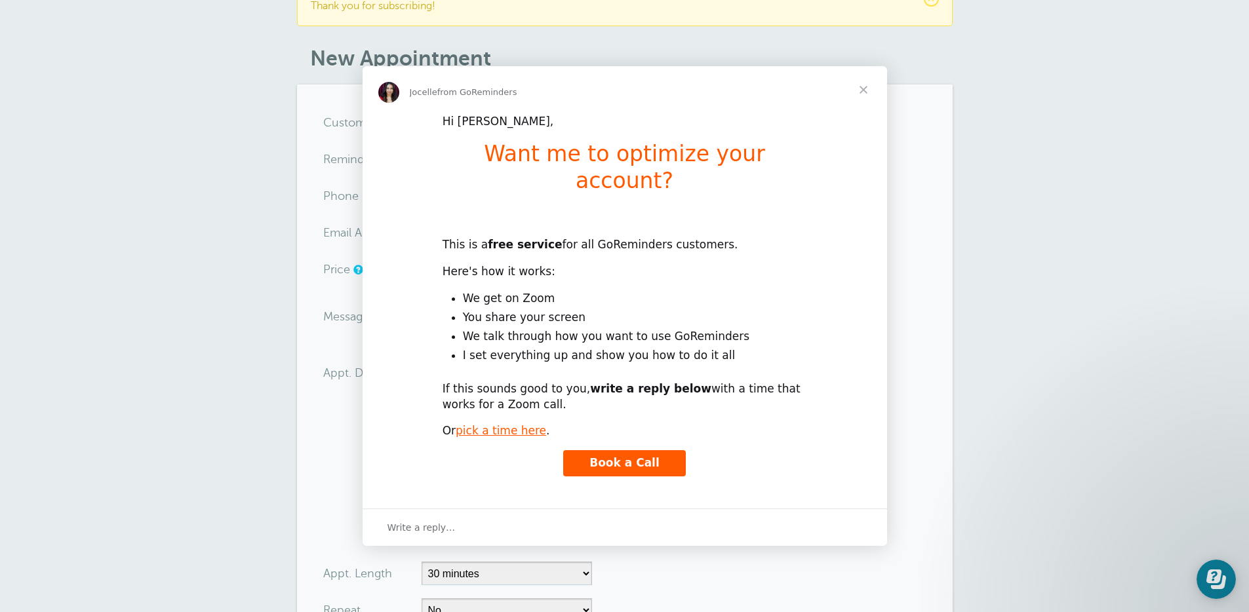
scroll to position [0, 0]
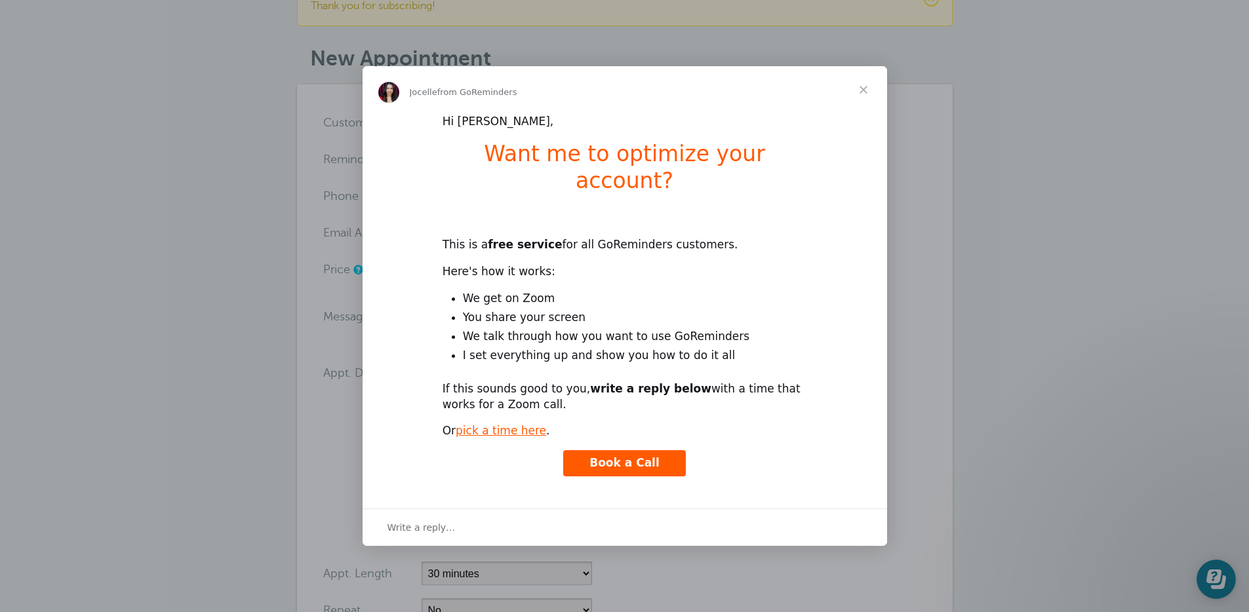
click at [599, 456] on span "Book a Call" at bounding box center [624, 462] width 70 height 13
click at [858, 101] on span "Close" at bounding box center [863, 89] width 47 height 47
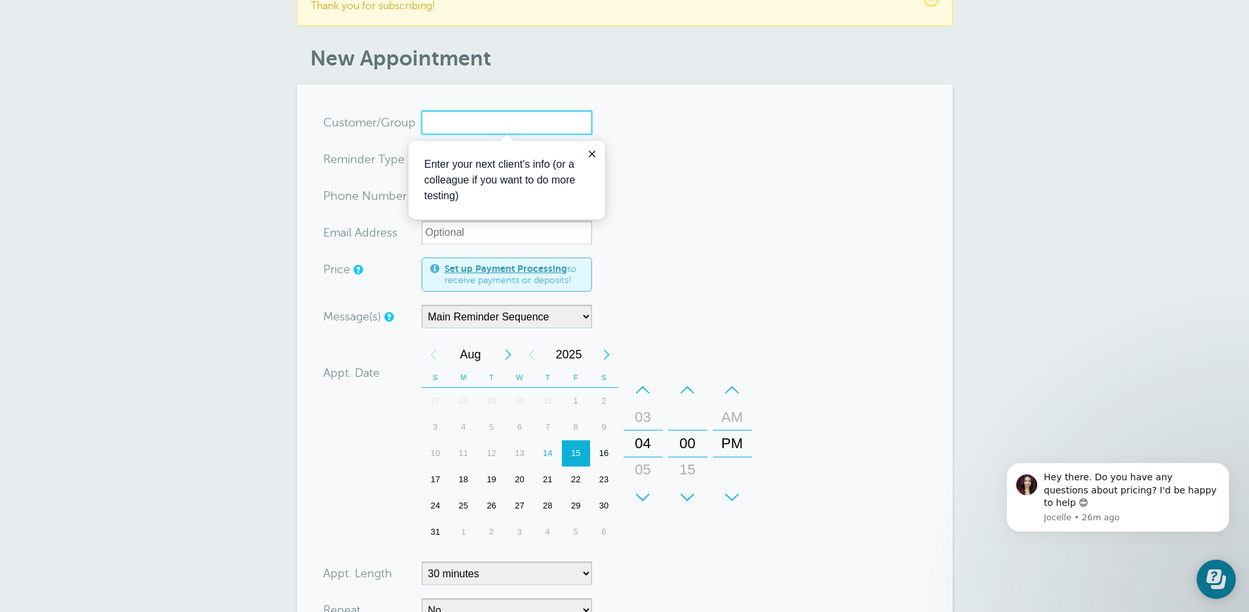
click at [497, 122] on input "x-no-autofill" at bounding box center [506, 123] width 170 height 24
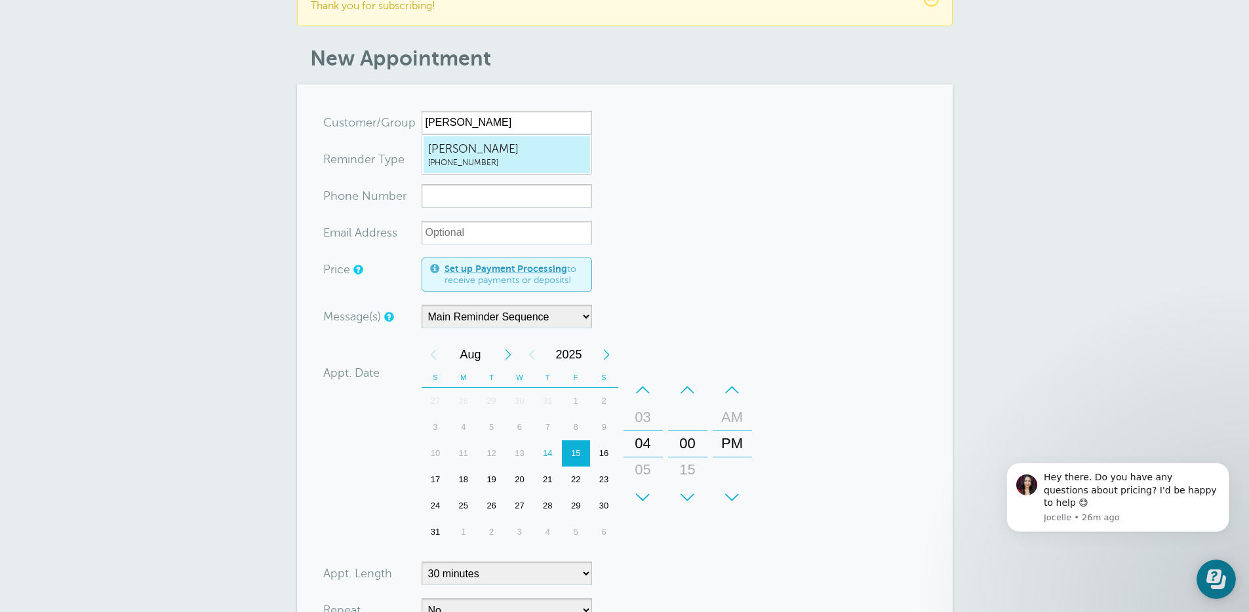
type input "Ali2408883504"
type input "[PERSON_NAME]"
type input "(240) 888-3504"
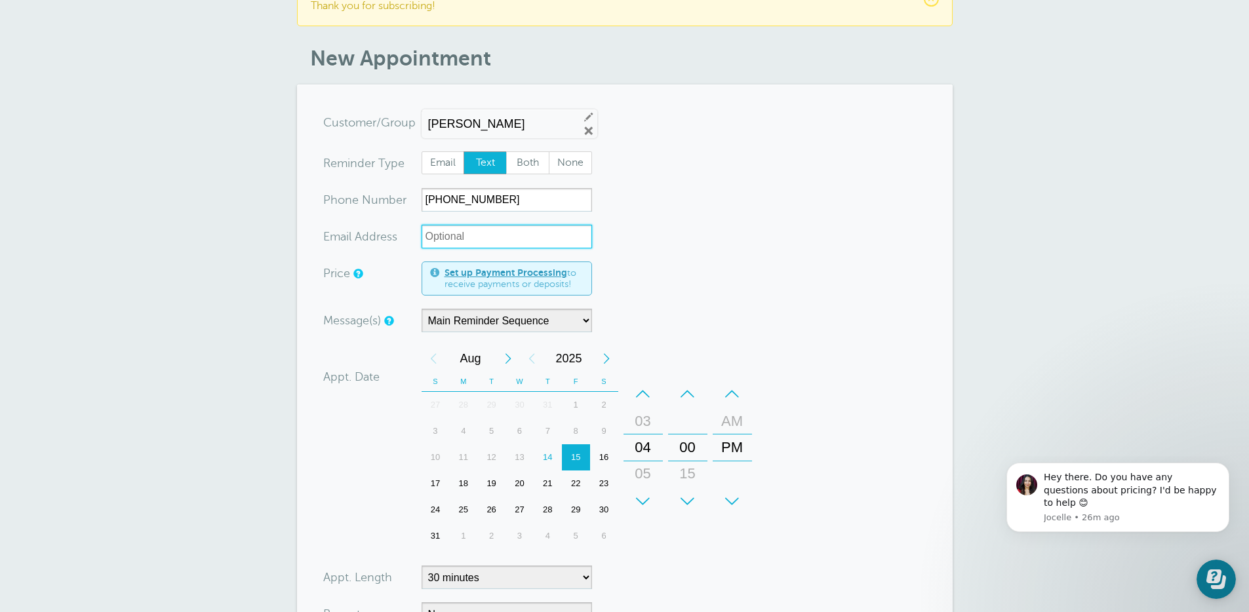
click at [528, 235] on input "xx-no-autofill" at bounding box center [506, 237] width 170 height 24
click at [783, 224] on form "You are creating a new customer. To use an existing customer select one from th…" at bounding box center [624, 437] width 603 height 652
click at [508, 321] on select "Main Reminder Sequence" at bounding box center [506, 321] width 170 height 24
click at [727, 331] on div "Message(s) Main Reminder Sequence Custom Message Start with First Reminder Seco…" at bounding box center [536, 321] width 426 height 24
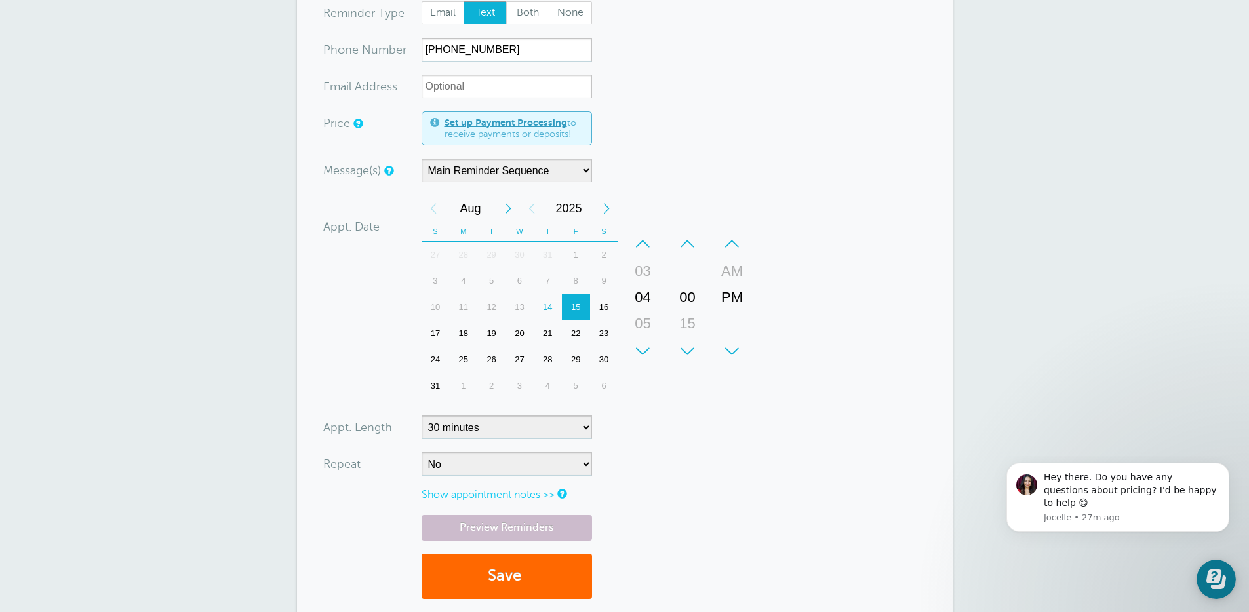
scroll to position [206, 0]
click at [543, 298] on div "14" at bounding box center [548, 307] width 28 height 26
click at [691, 351] on div "+" at bounding box center [687, 351] width 39 height 26
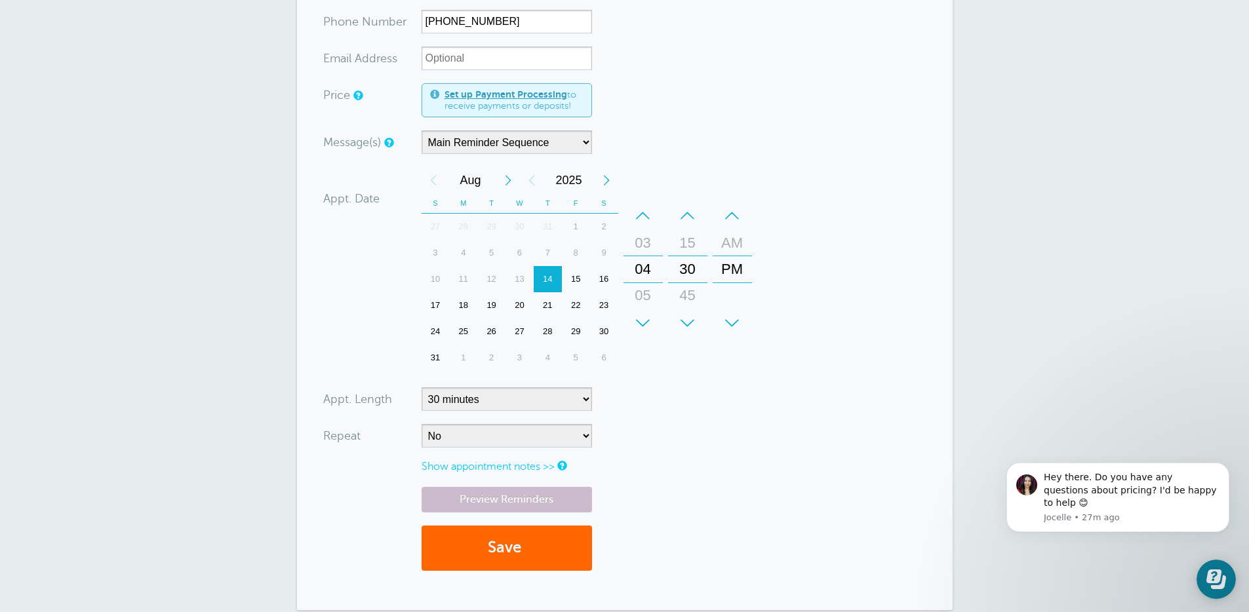
scroll to position [238, 0]
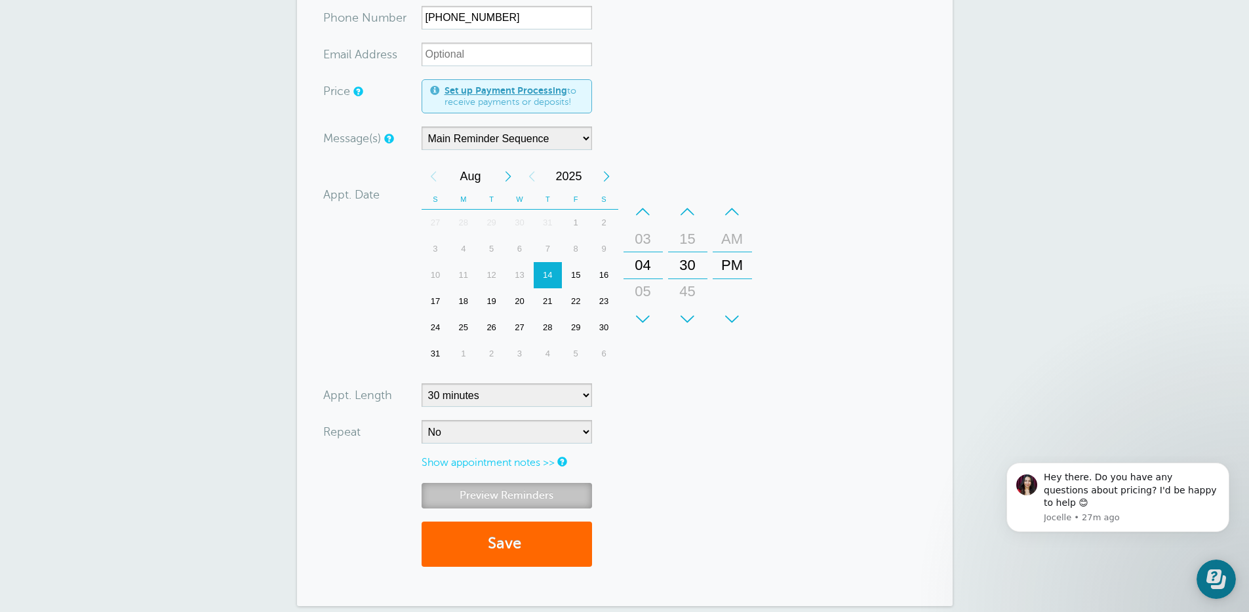
click at [507, 491] on link "Preview Reminders" at bounding box center [506, 496] width 170 height 26
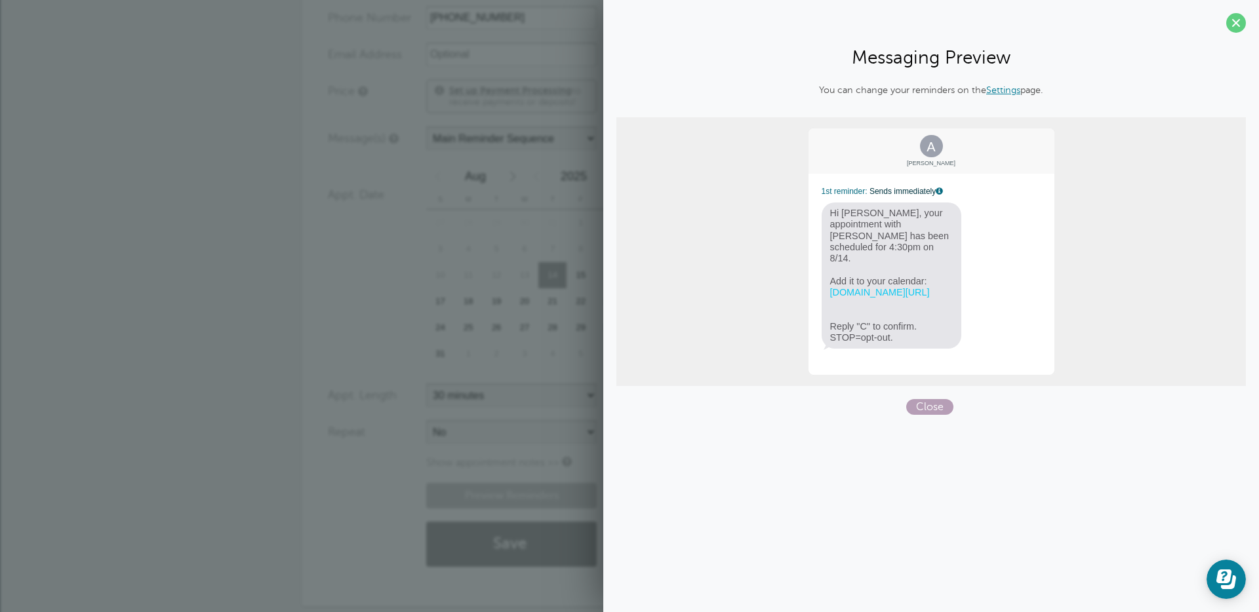
click at [928, 403] on span "Close" at bounding box center [929, 407] width 47 height 16
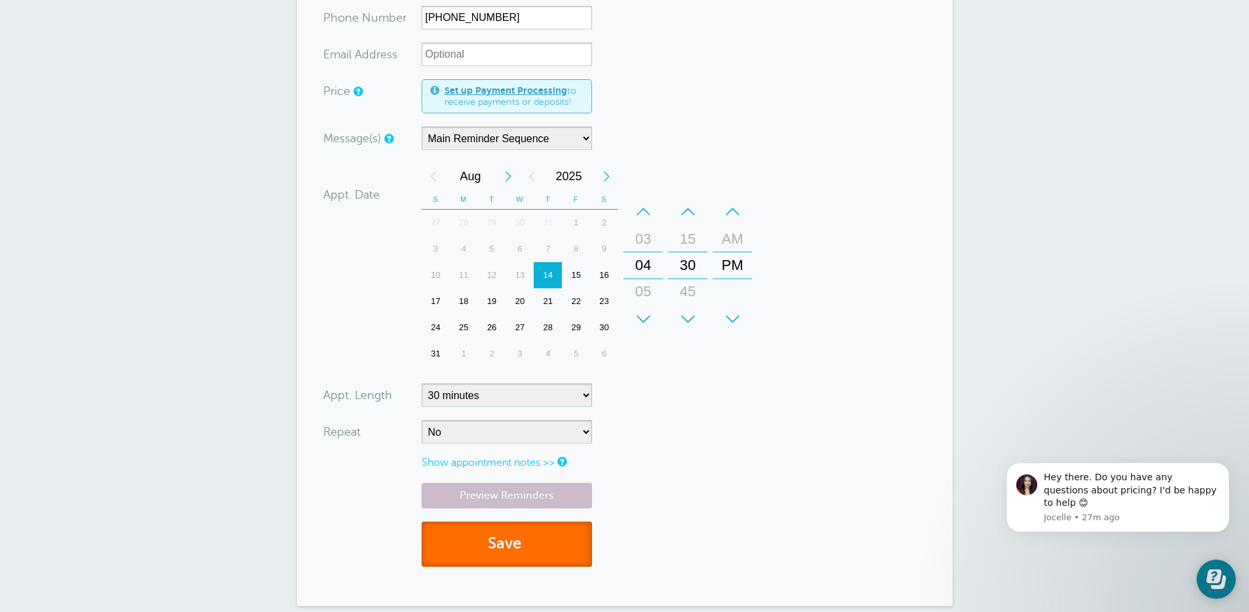
click at [530, 536] on button "Save" at bounding box center [506, 544] width 170 height 45
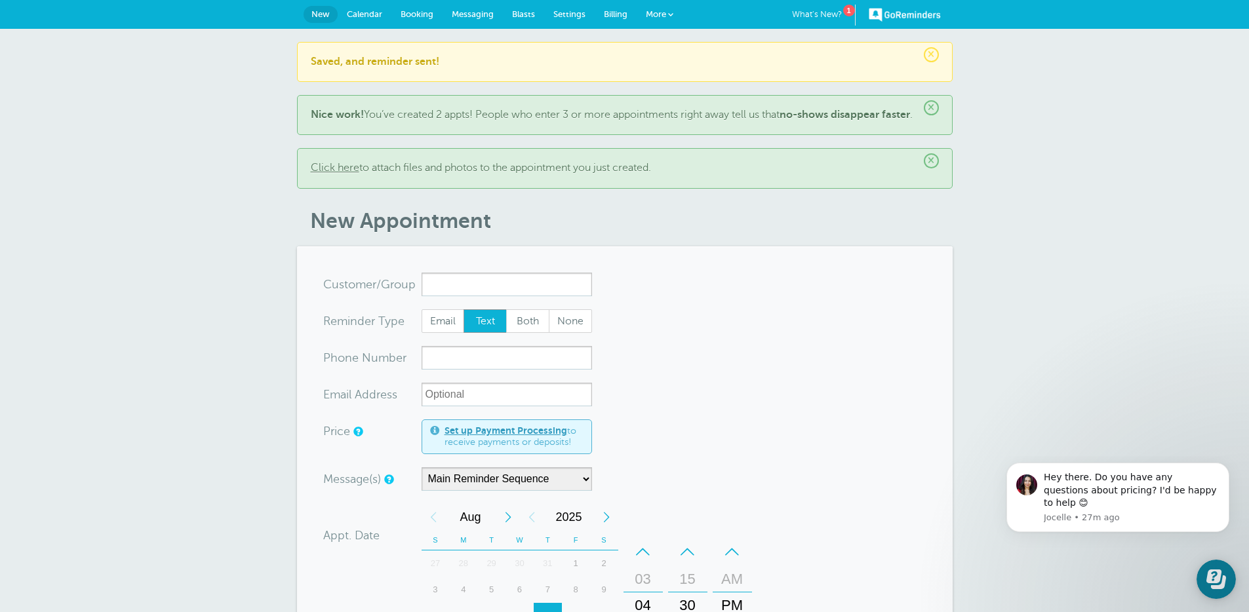
click at [355, 12] on span "Calendar" at bounding box center [364, 14] width 35 height 10
